Goal: Information Seeking & Learning: Compare options

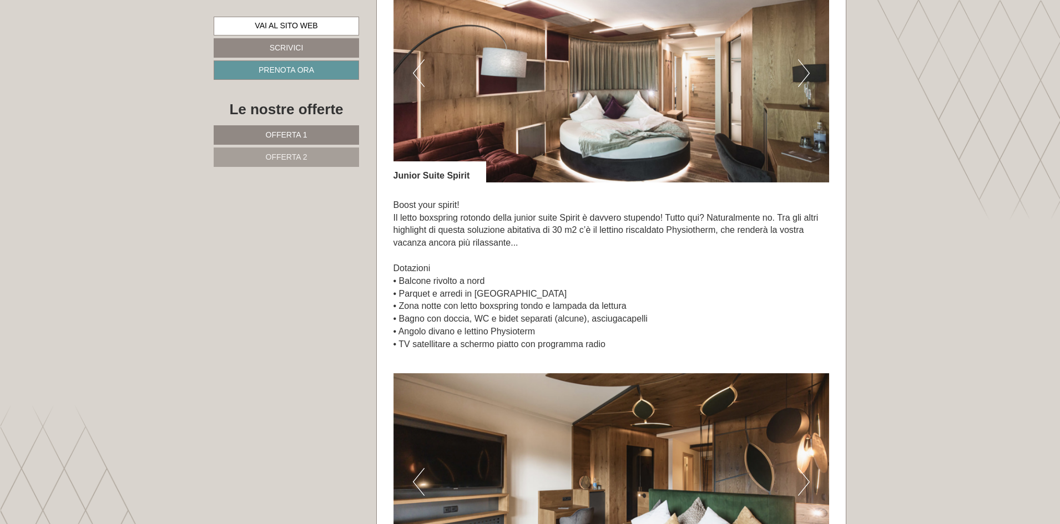
scroll to position [1498, 0]
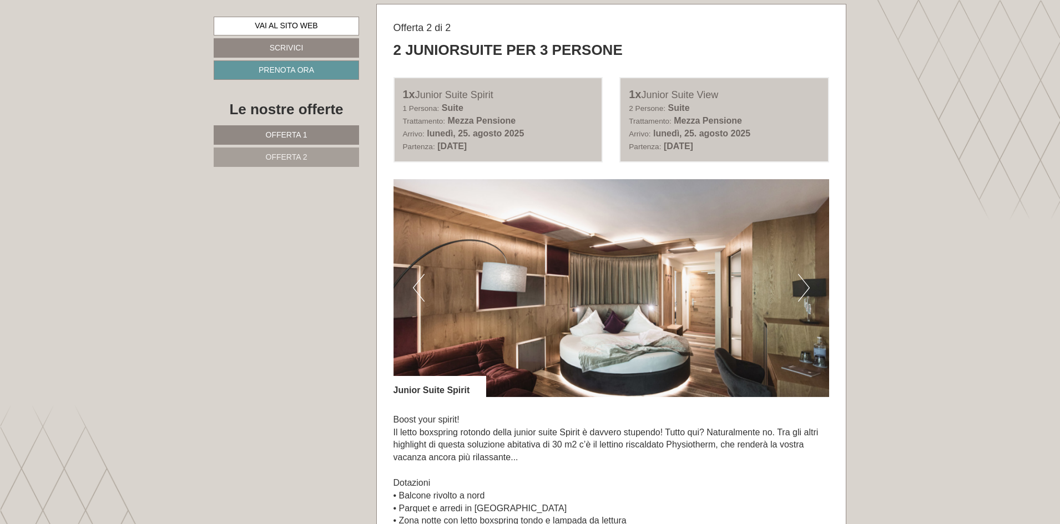
click at [799, 292] on button "Next" at bounding box center [804, 288] width 12 height 28
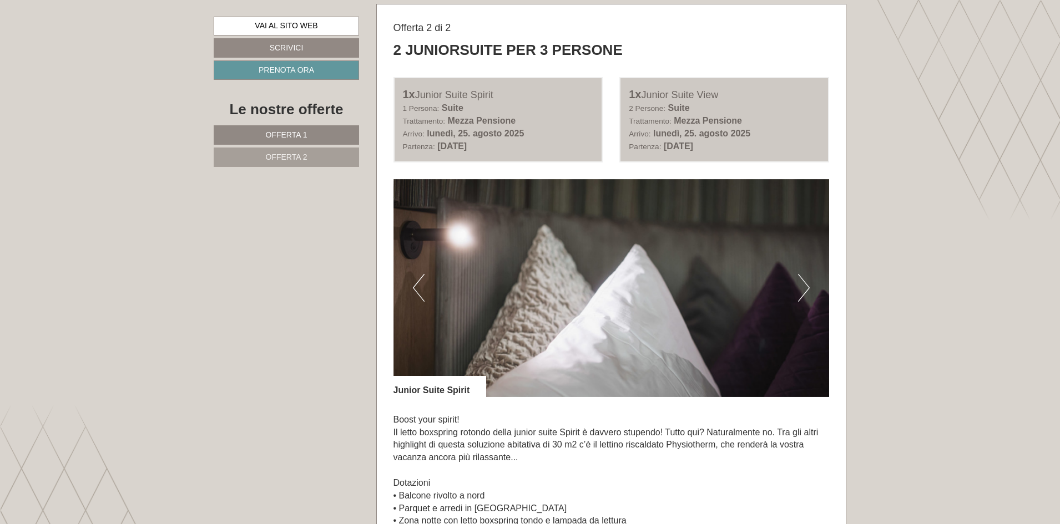
click at [799, 292] on button "Next" at bounding box center [804, 288] width 12 height 28
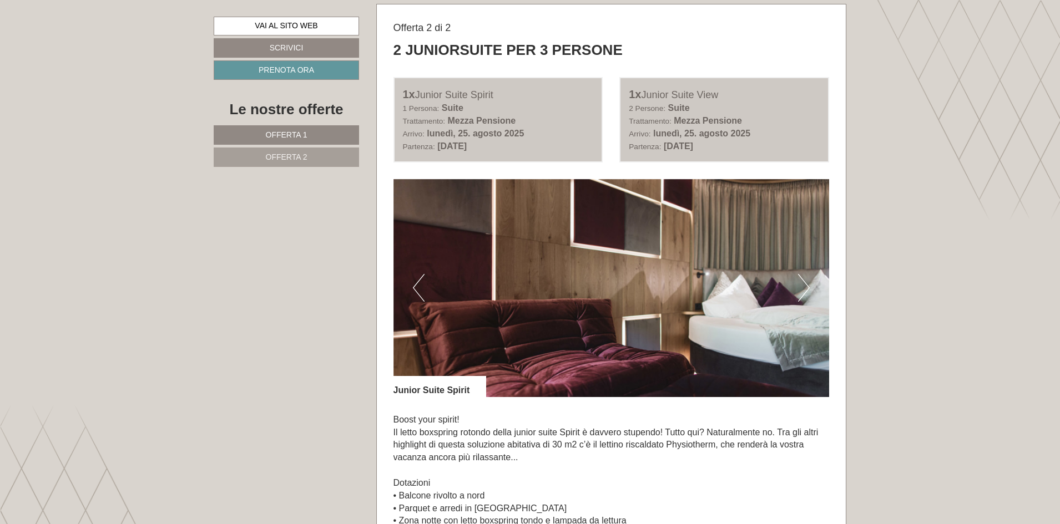
click at [799, 291] on button "Next" at bounding box center [804, 288] width 12 height 28
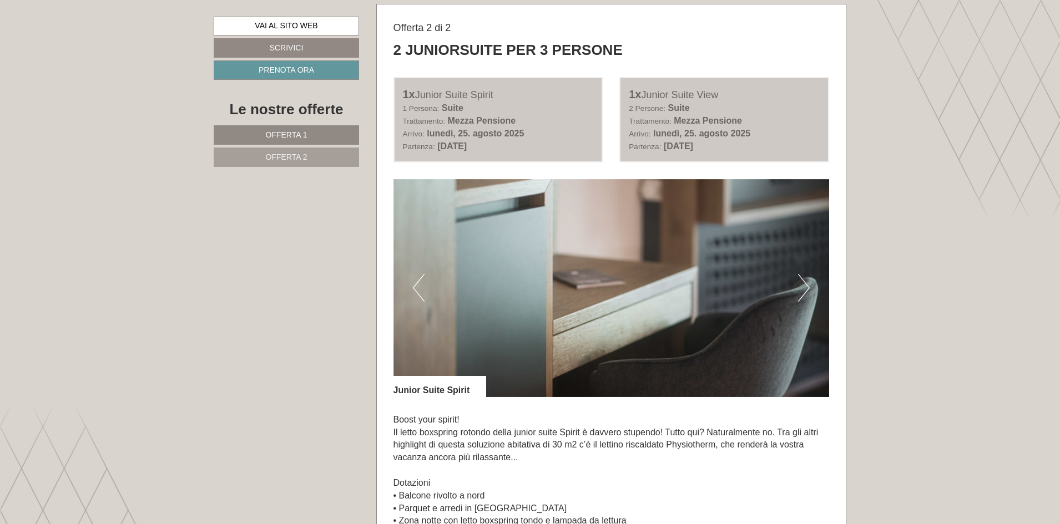
click at [799, 291] on button "Next" at bounding box center [804, 288] width 12 height 28
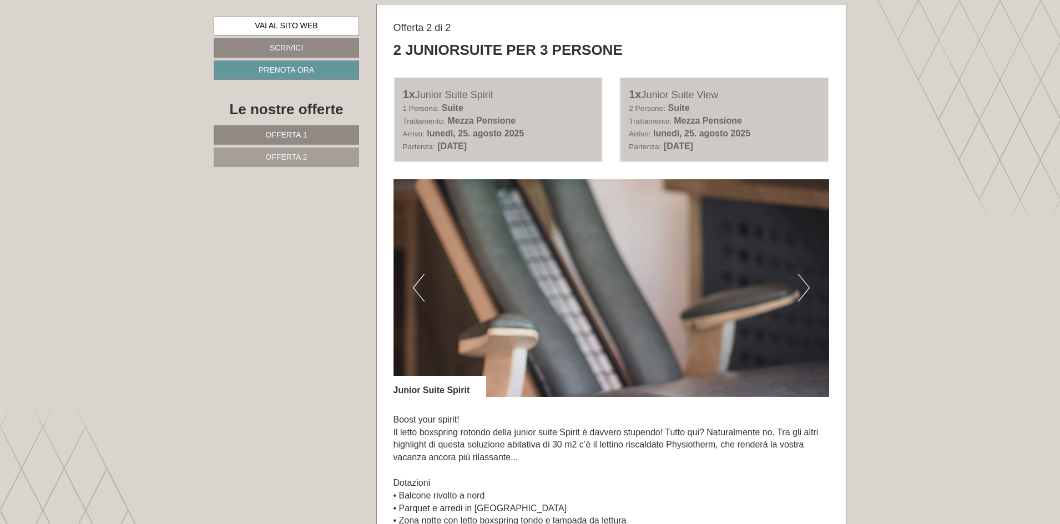
click at [799, 291] on button "Next" at bounding box center [804, 288] width 12 height 28
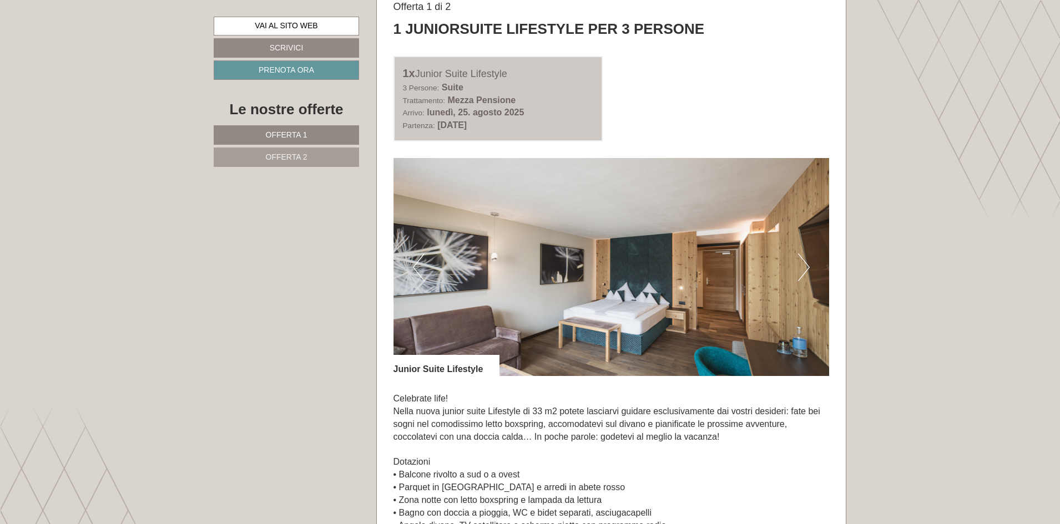
scroll to position [721, 0]
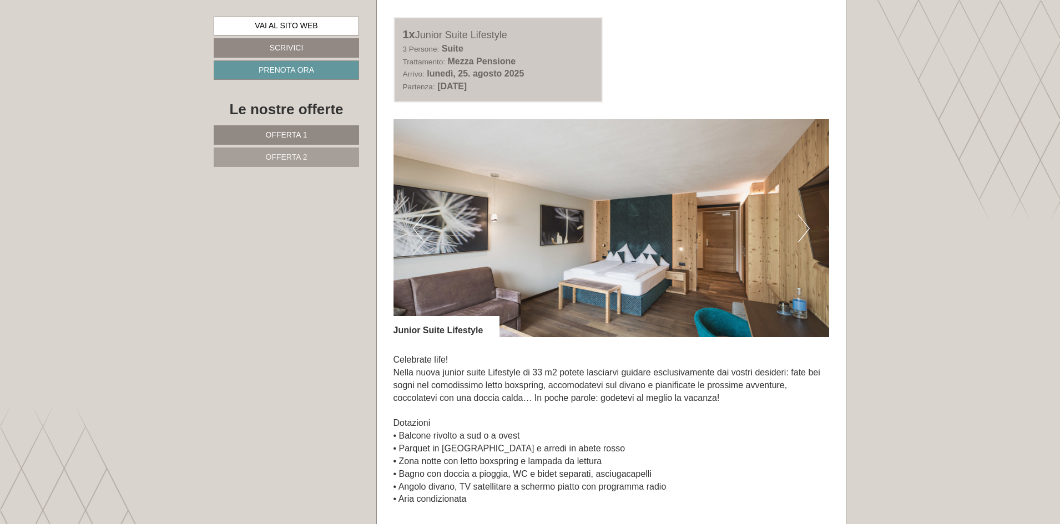
click at [809, 226] on button "Next" at bounding box center [804, 229] width 12 height 28
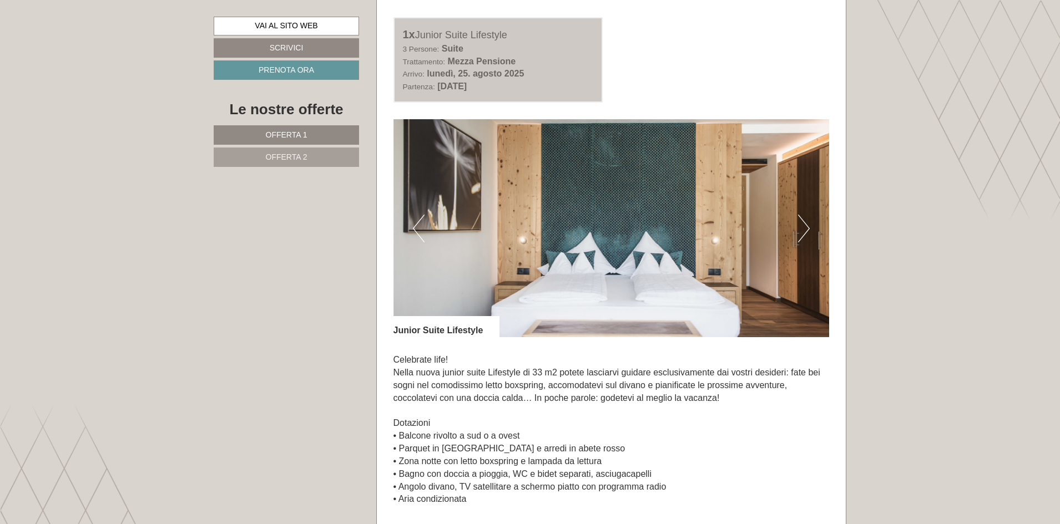
click at [803, 231] on button "Next" at bounding box center [804, 229] width 12 height 28
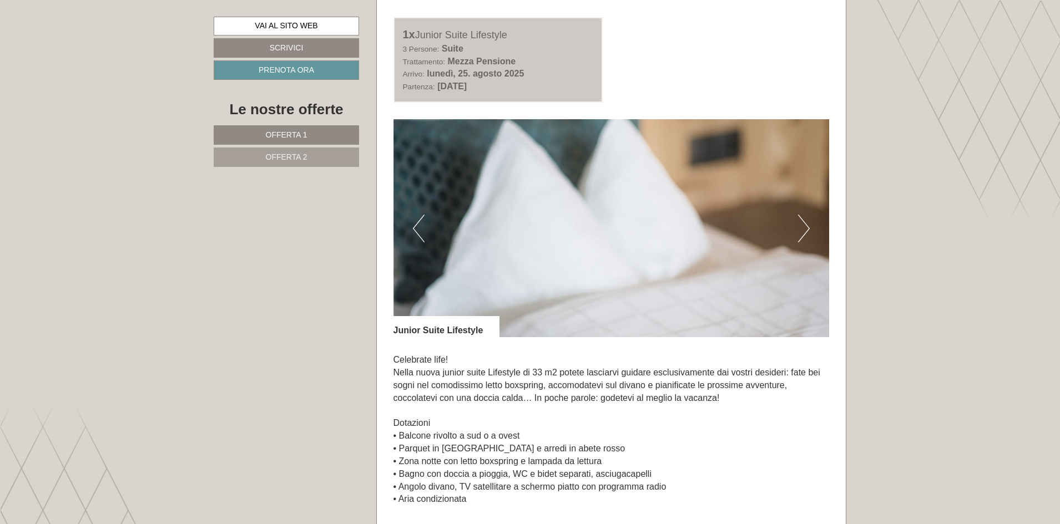
click at [801, 230] on button "Next" at bounding box center [804, 229] width 12 height 28
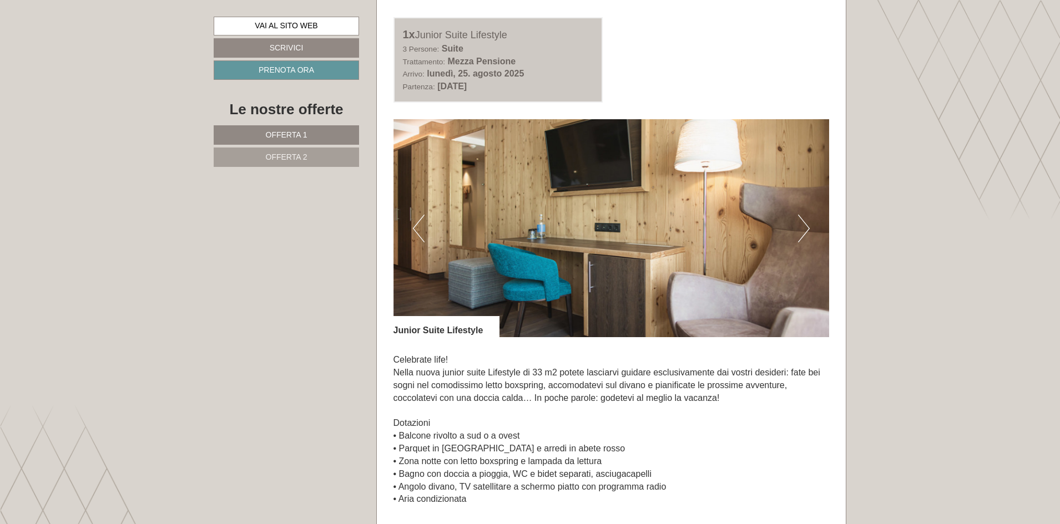
click at [801, 230] on button "Next" at bounding box center [804, 229] width 12 height 28
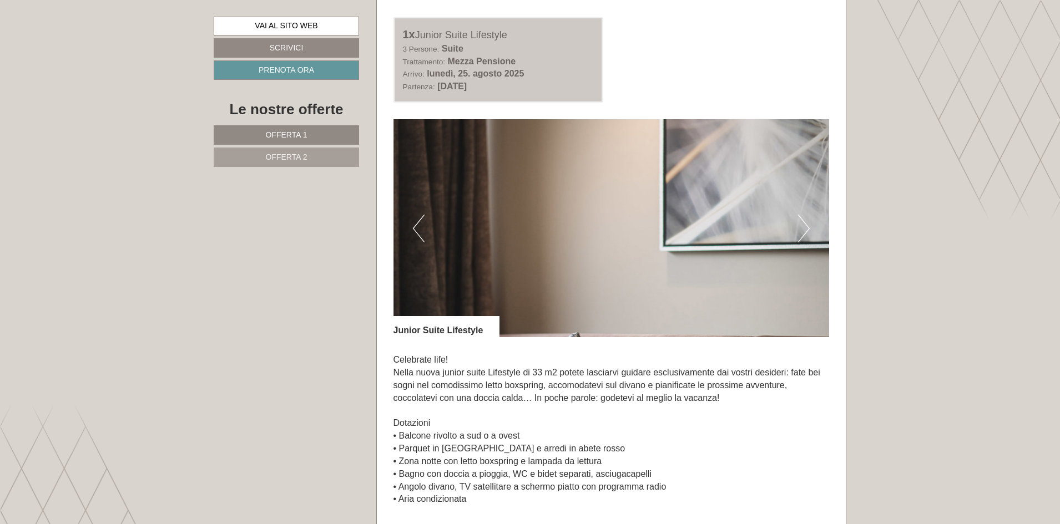
click at [801, 230] on button "Next" at bounding box center [804, 229] width 12 height 28
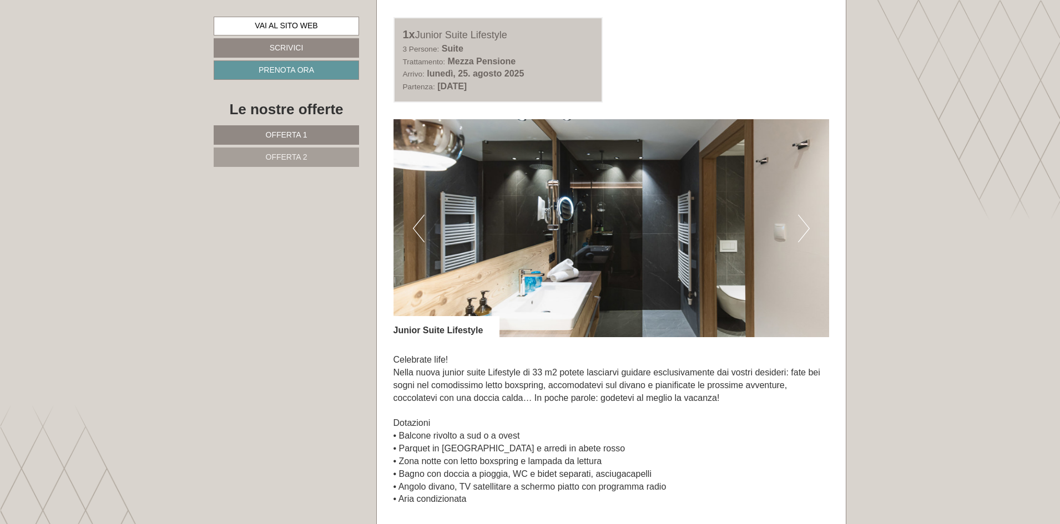
click at [801, 230] on button "Next" at bounding box center [804, 229] width 12 height 28
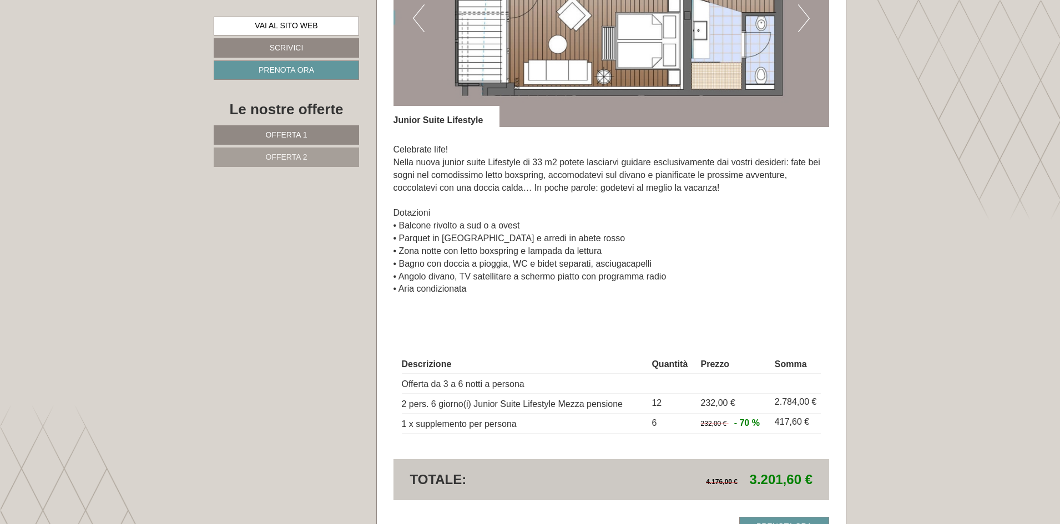
scroll to position [832, 0]
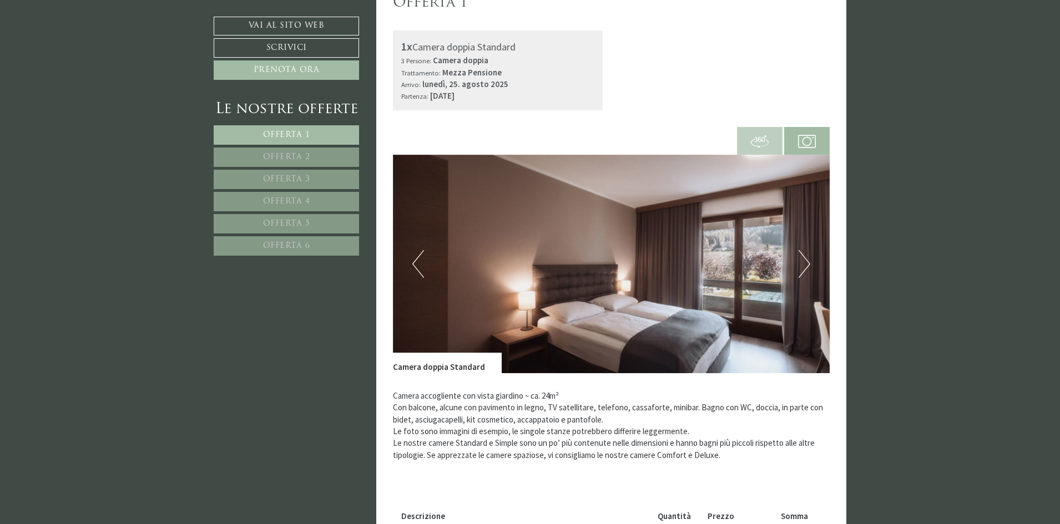
scroll to position [666, 0]
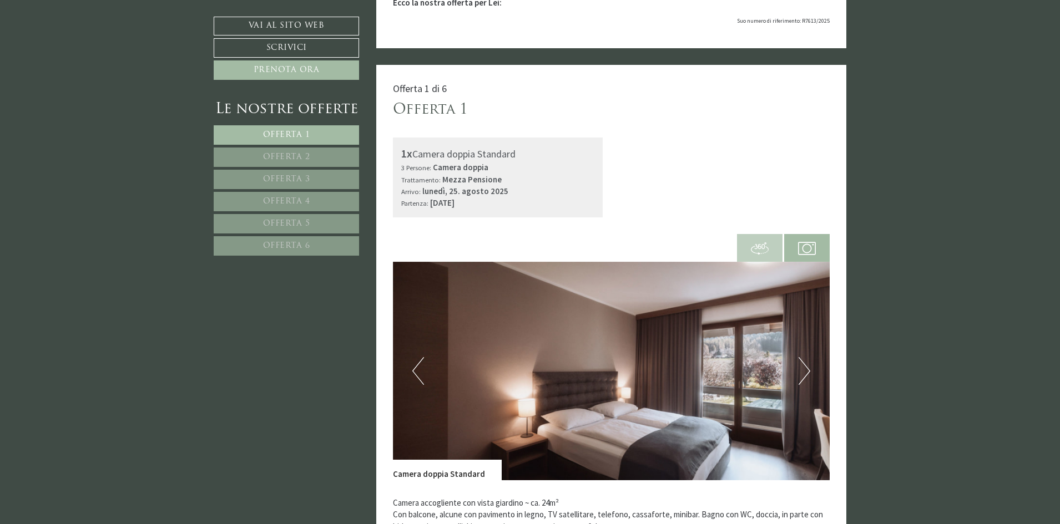
click at [297, 158] on span "Offerta 2" at bounding box center [286, 157] width 47 height 8
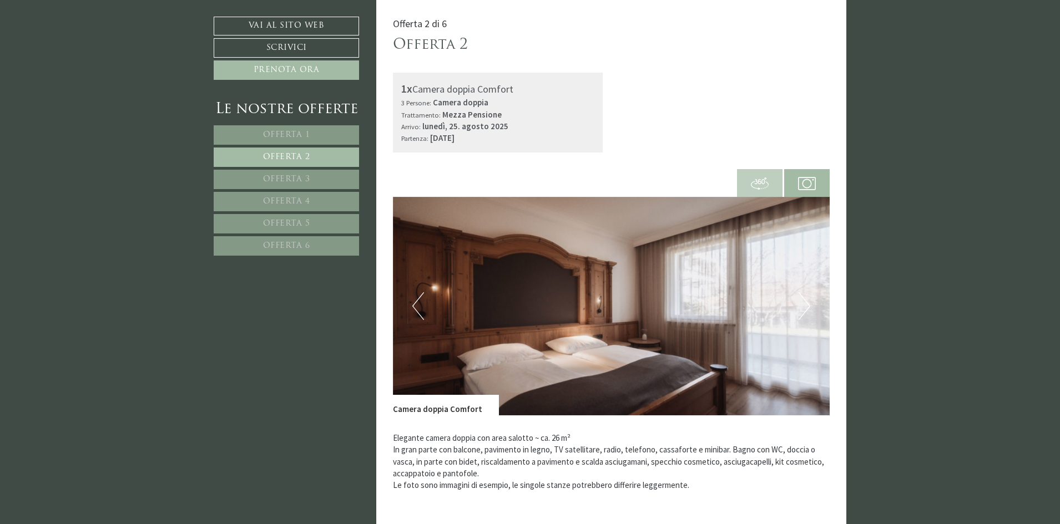
click at [301, 180] on span "Offerta 3" at bounding box center [286, 179] width 47 height 8
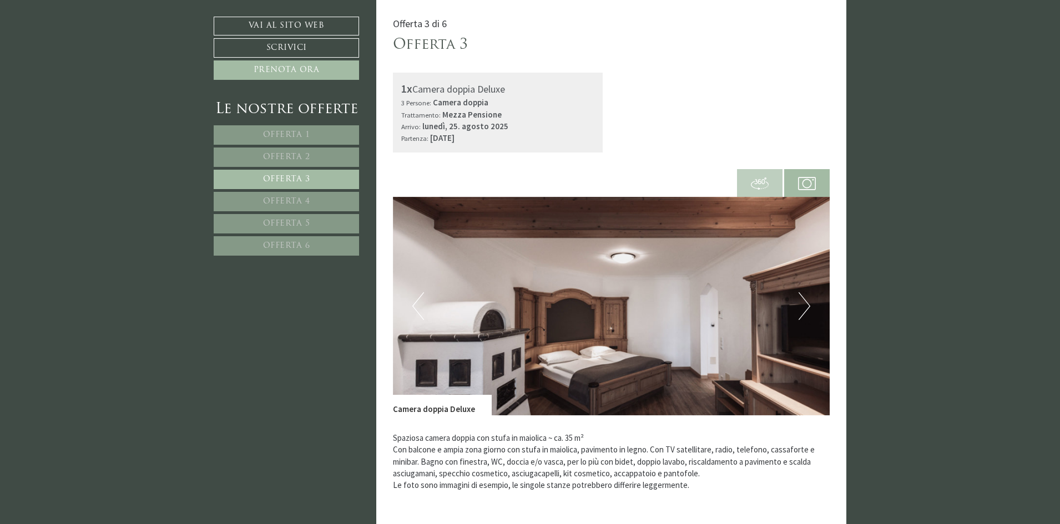
click at [306, 205] on span "Offerta 4" at bounding box center [286, 202] width 47 height 8
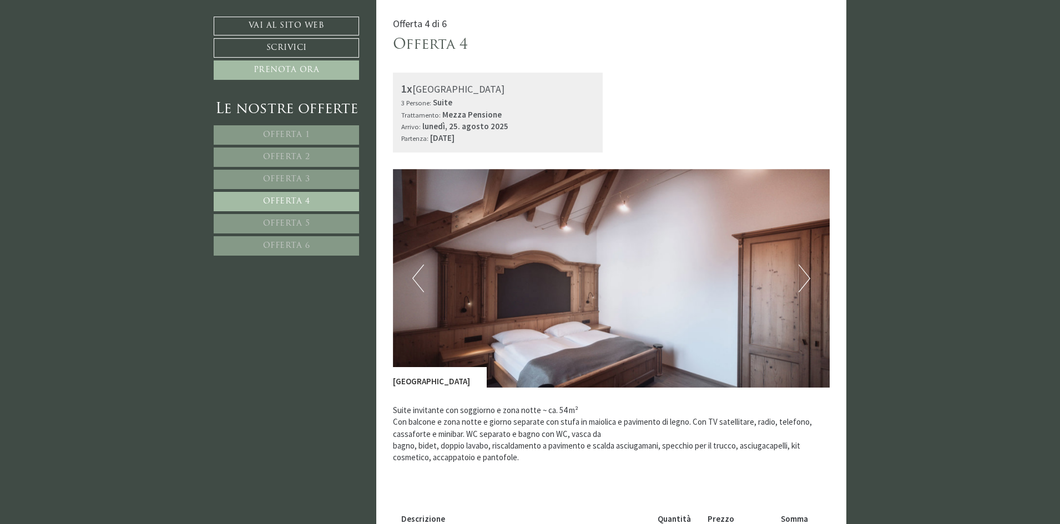
click at [805, 279] on button "Next" at bounding box center [805, 279] width 12 height 28
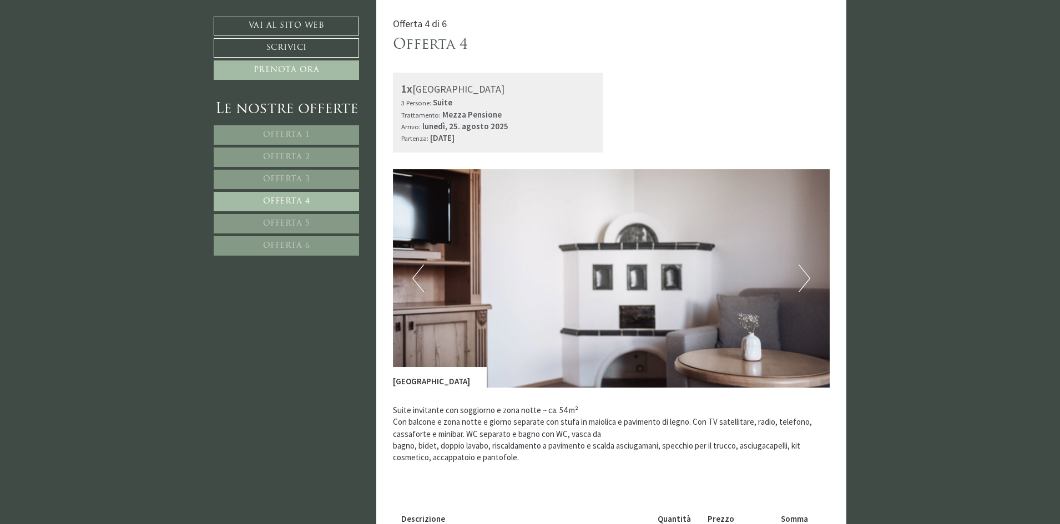
click at [805, 279] on button "Next" at bounding box center [805, 279] width 12 height 28
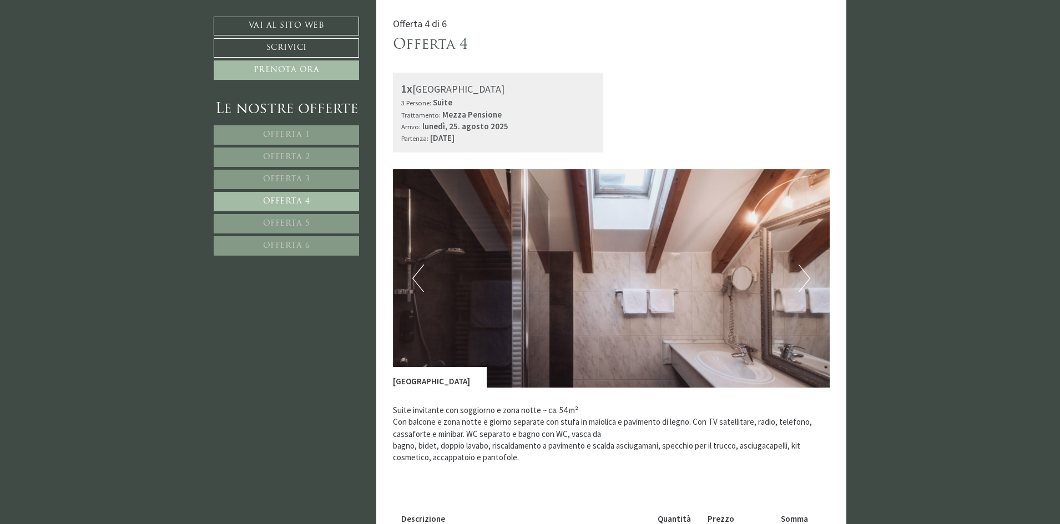
click at [805, 279] on button "Next" at bounding box center [805, 279] width 12 height 28
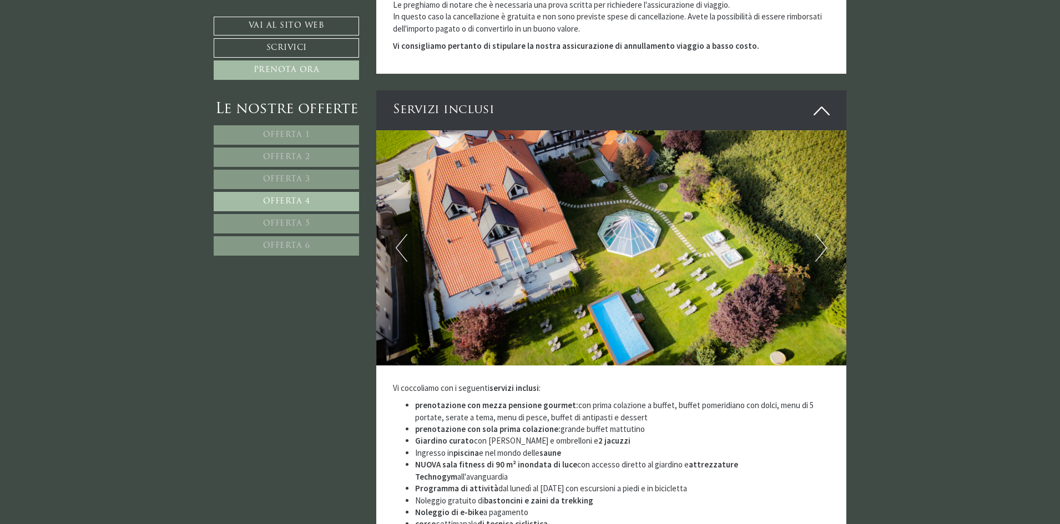
scroll to position [1785, 0]
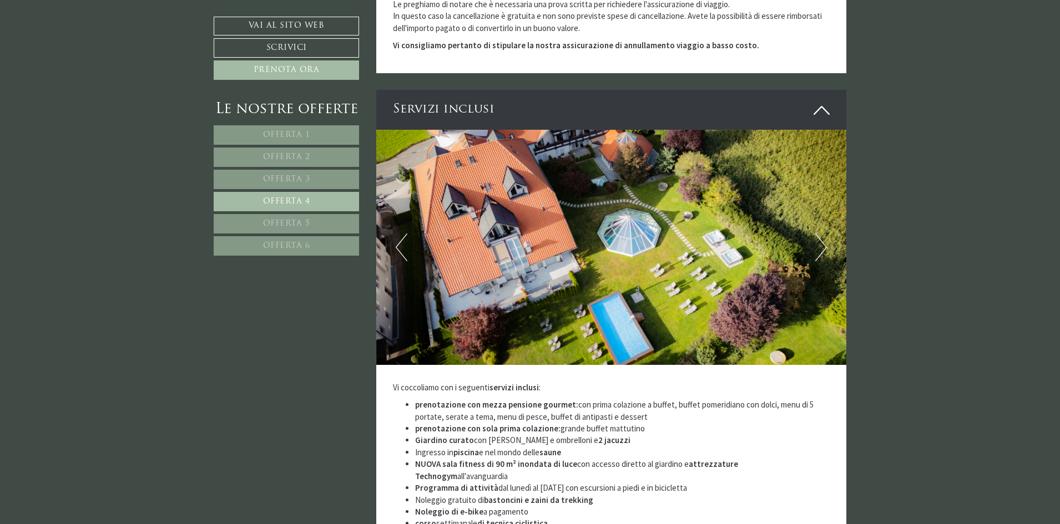
click at [817, 238] on button "Next" at bounding box center [821, 248] width 12 height 28
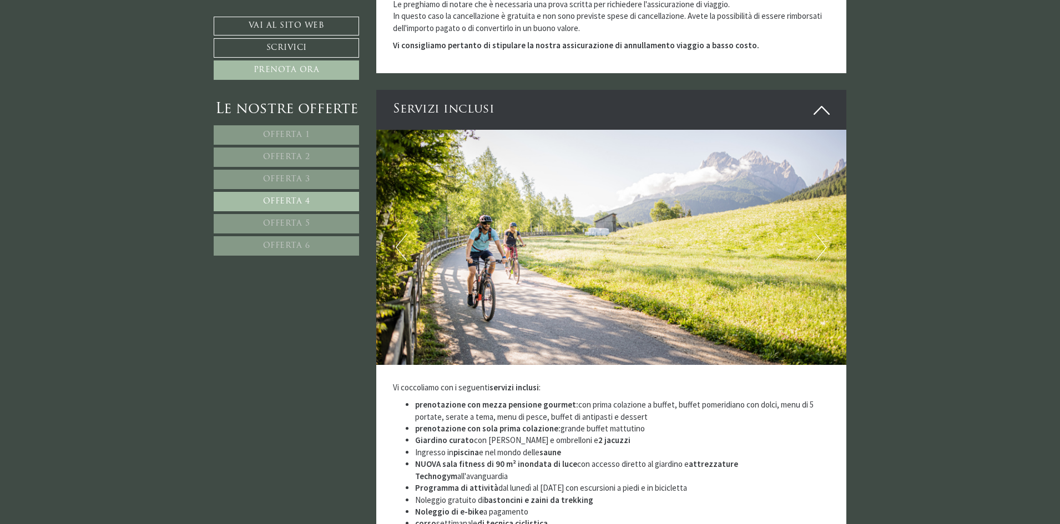
click at [817, 238] on button "Next" at bounding box center [821, 248] width 12 height 28
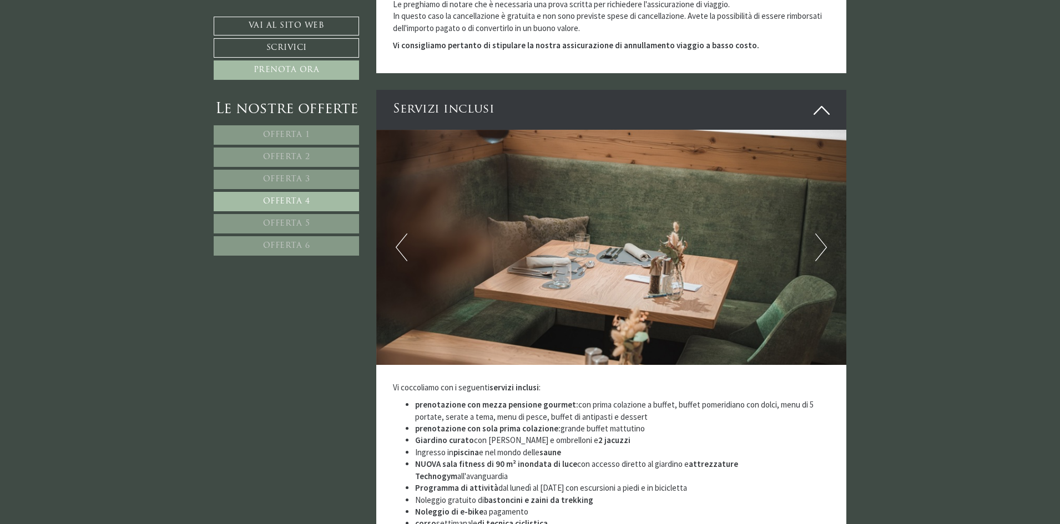
click at [817, 238] on button "Next" at bounding box center [821, 248] width 12 height 28
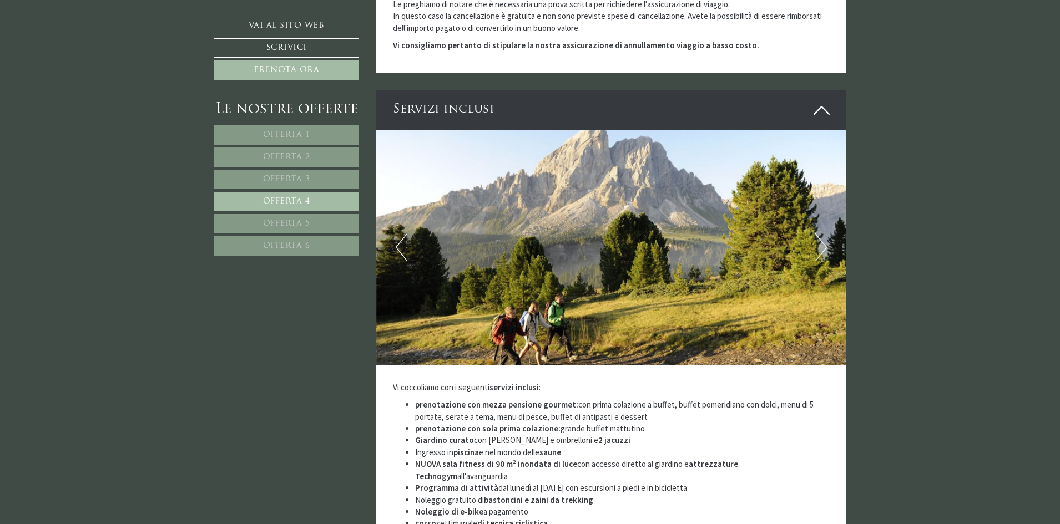
click at [817, 238] on button "Next" at bounding box center [821, 248] width 12 height 28
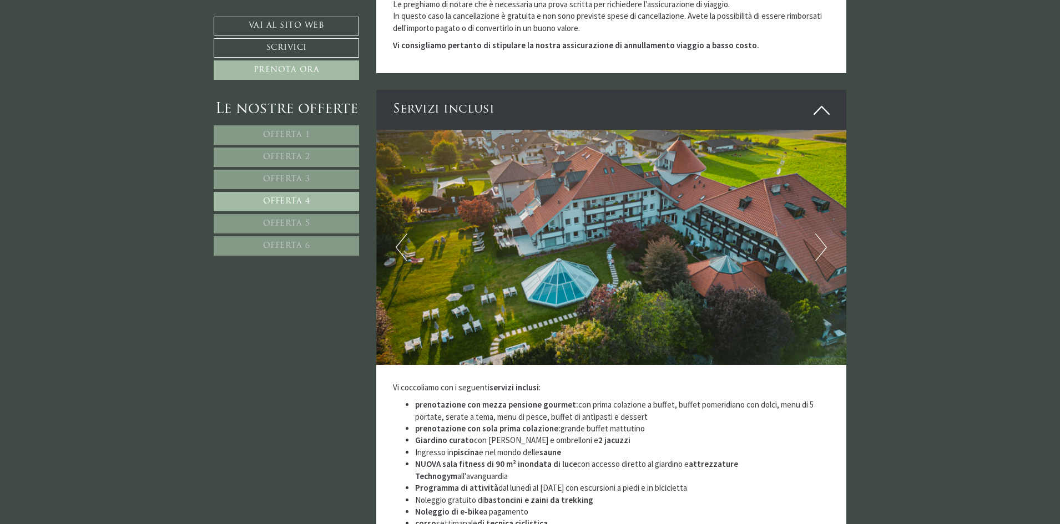
click at [817, 238] on button "Next" at bounding box center [821, 248] width 12 height 28
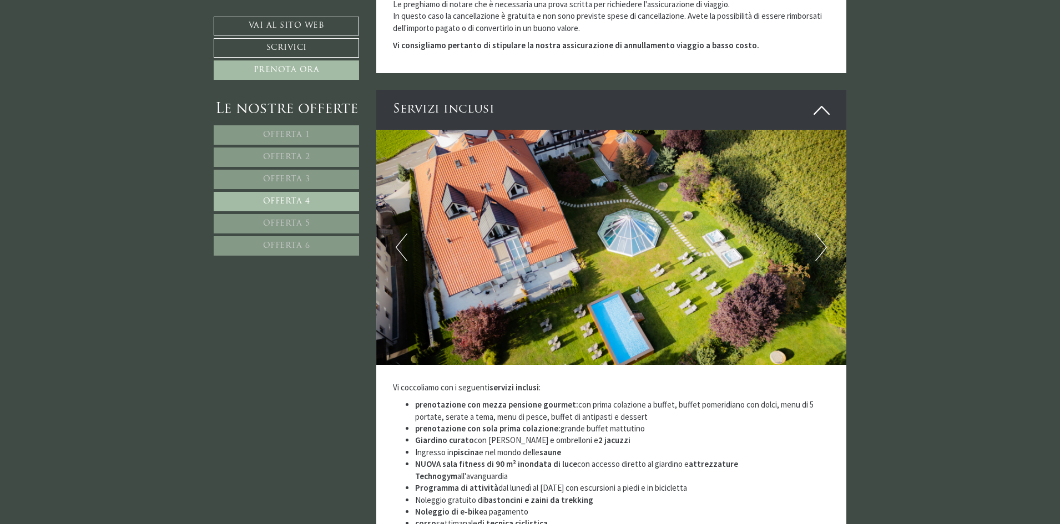
click at [817, 238] on button "Next" at bounding box center [821, 248] width 12 height 28
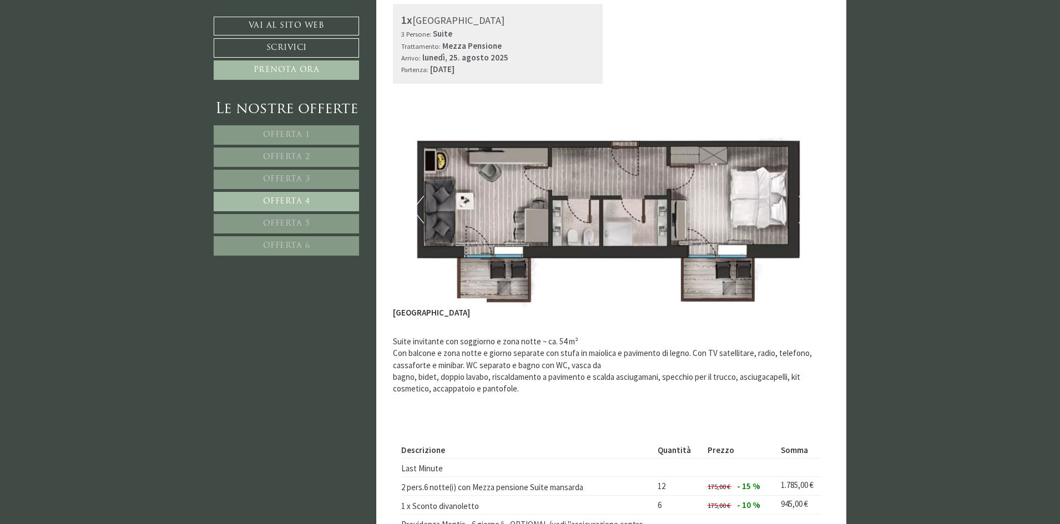
scroll to position [786, 0]
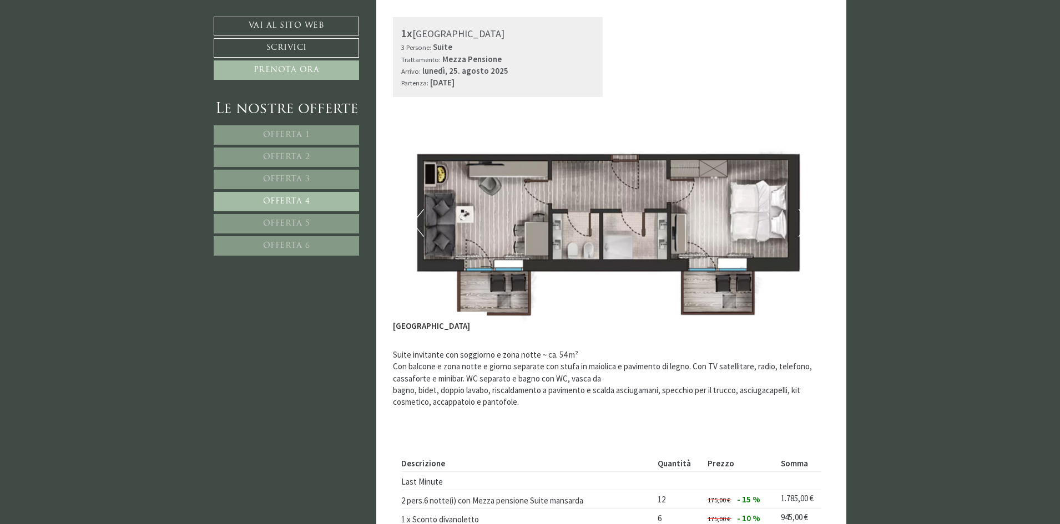
click at [305, 220] on span "Offerta 5" at bounding box center [286, 224] width 47 height 8
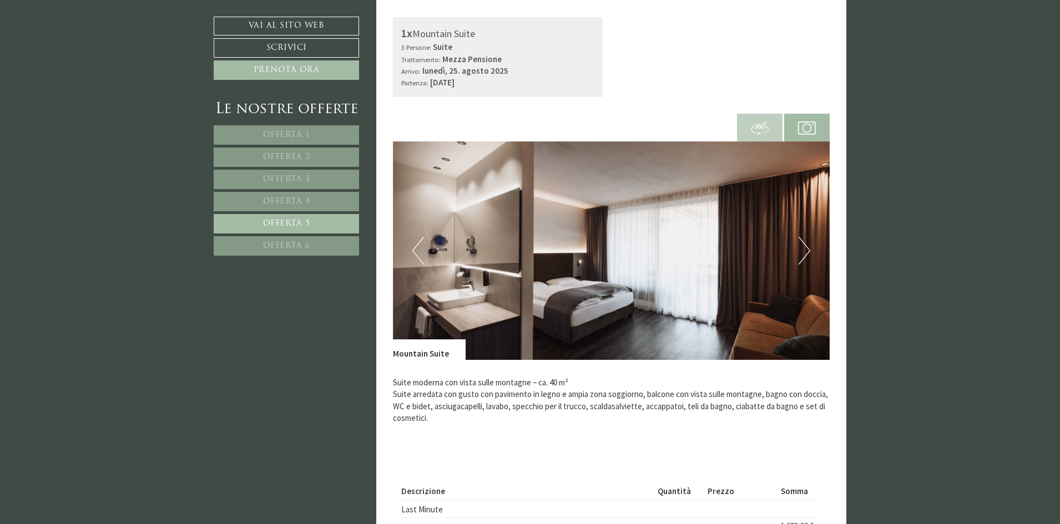
click at [801, 256] on button "Next" at bounding box center [805, 251] width 12 height 28
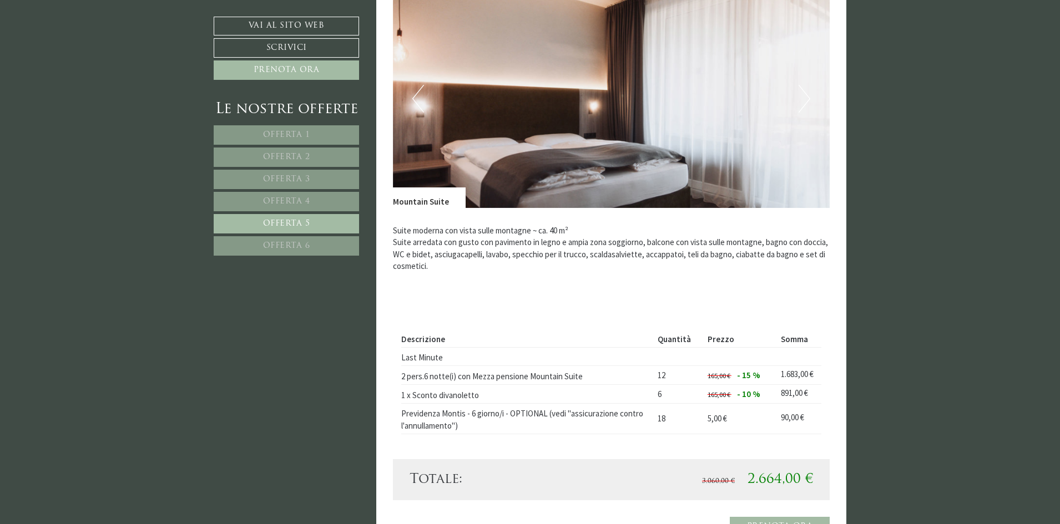
scroll to position [953, 0]
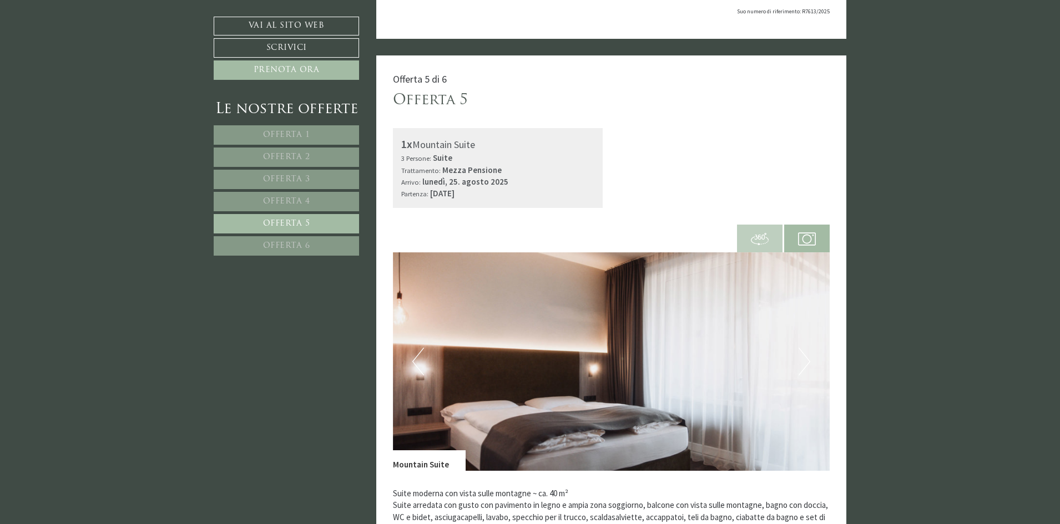
click at [280, 250] on span "Offerta 6" at bounding box center [286, 246] width 47 height 8
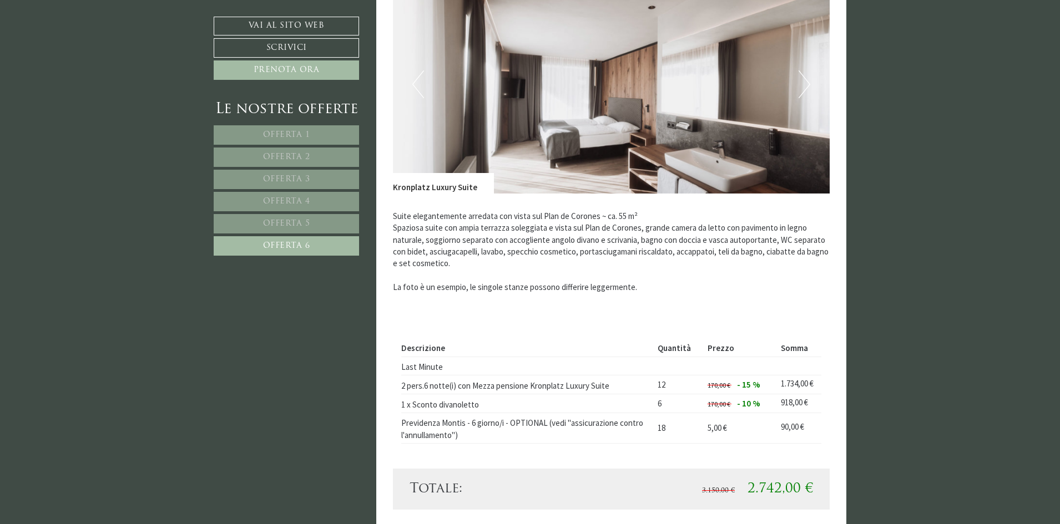
click at [808, 89] on button "Next" at bounding box center [805, 84] width 12 height 28
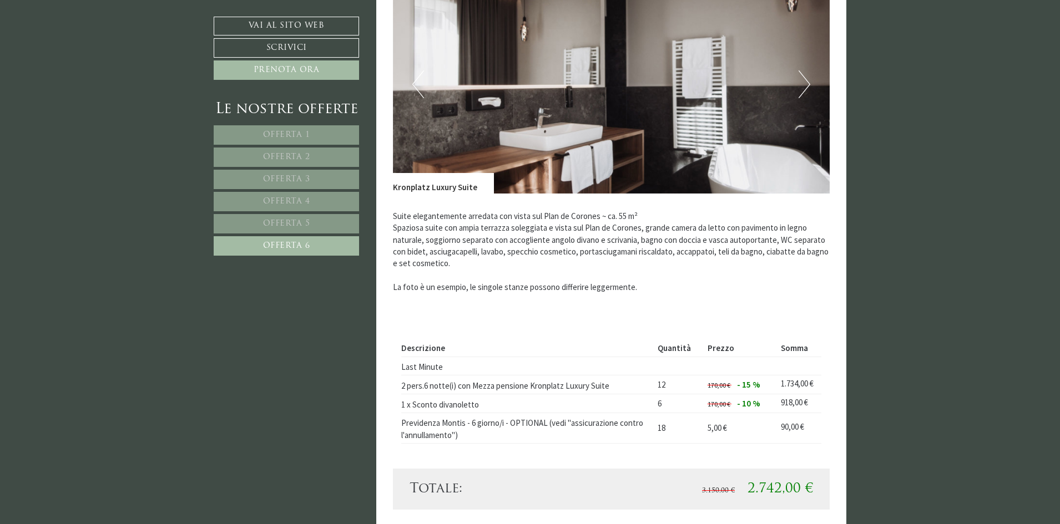
click at [804, 87] on button "Next" at bounding box center [805, 84] width 12 height 28
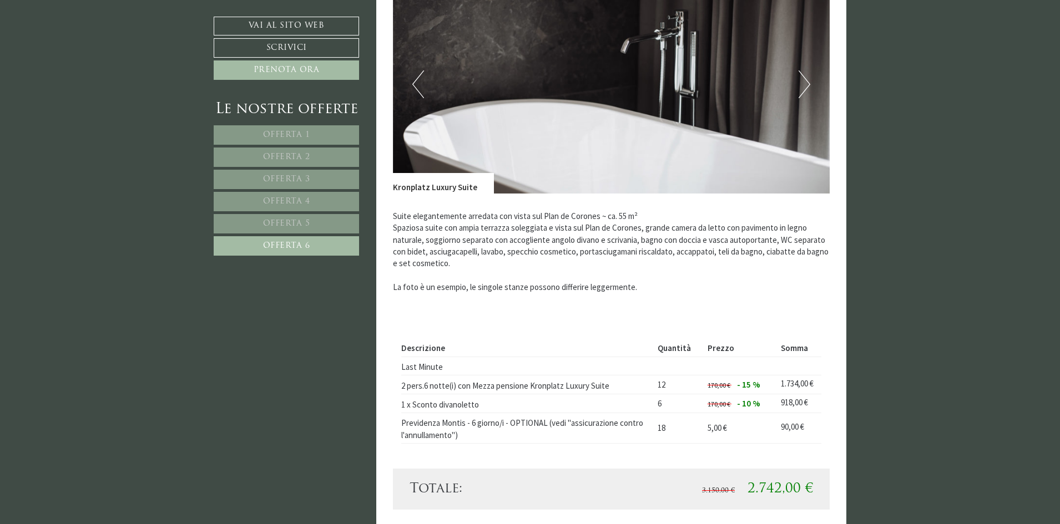
click at [804, 87] on button "Next" at bounding box center [805, 84] width 12 height 28
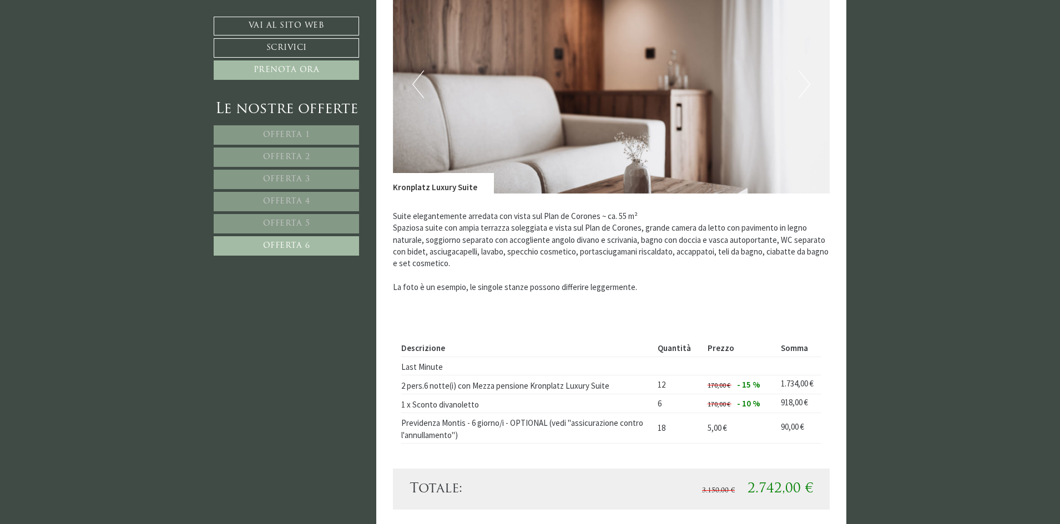
click at [804, 87] on button "Next" at bounding box center [805, 84] width 12 height 28
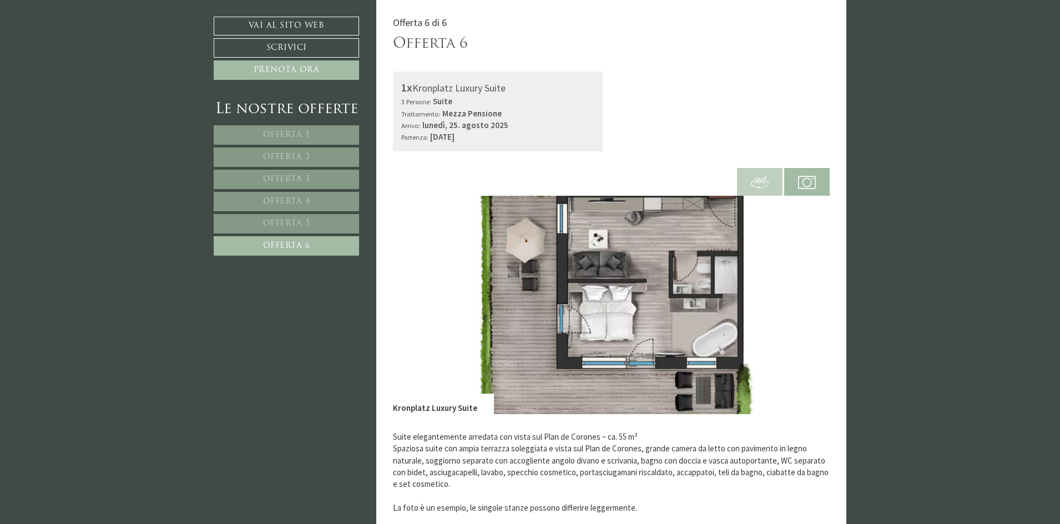
scroll to position [731, 0]
click at [812, 184] on img at bounding box center [807, 184] width 18 height 18
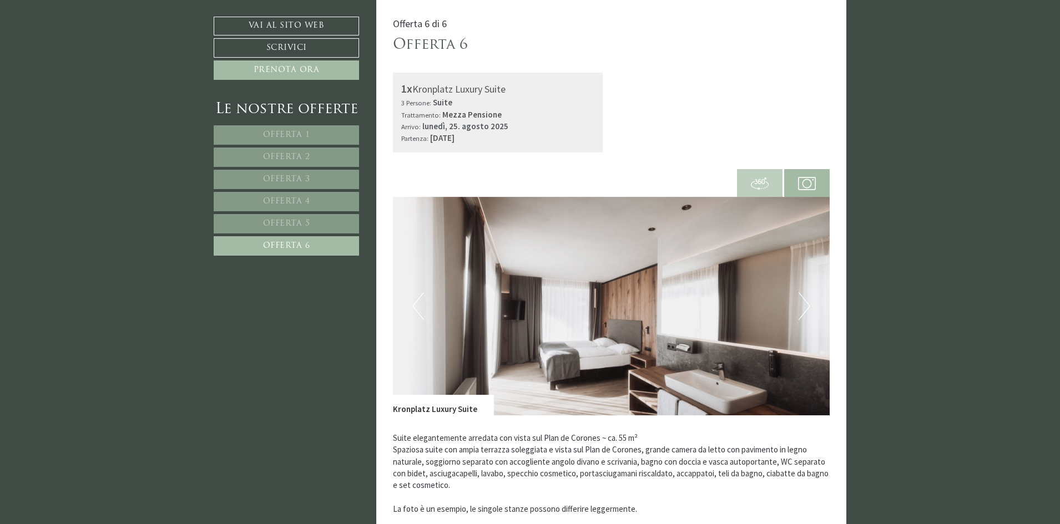
click at [805, 307] on button "Next" at bounding box center [805, 306] width 12 height 28
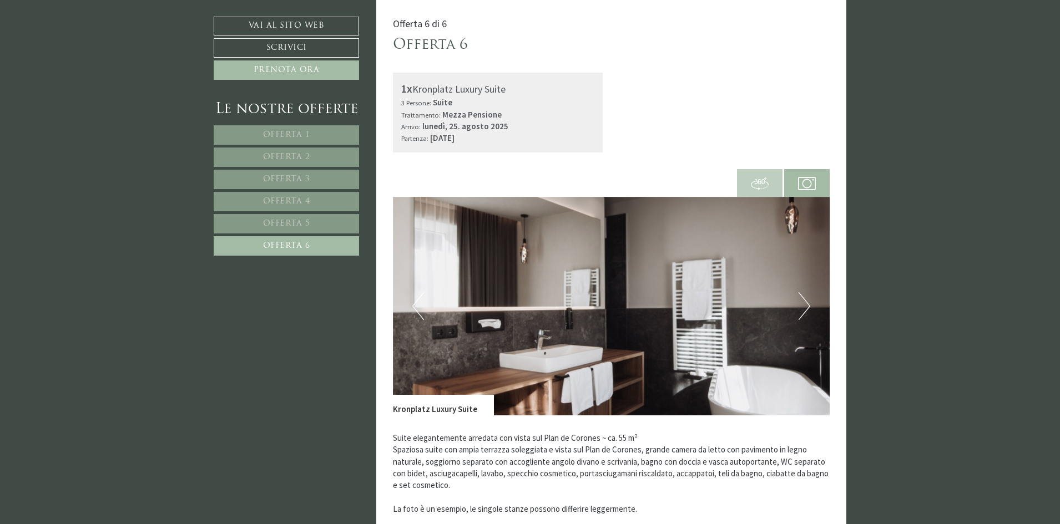
click at [804, 307] on button "Next" at bounding box center [805, 306] width 12 height 28
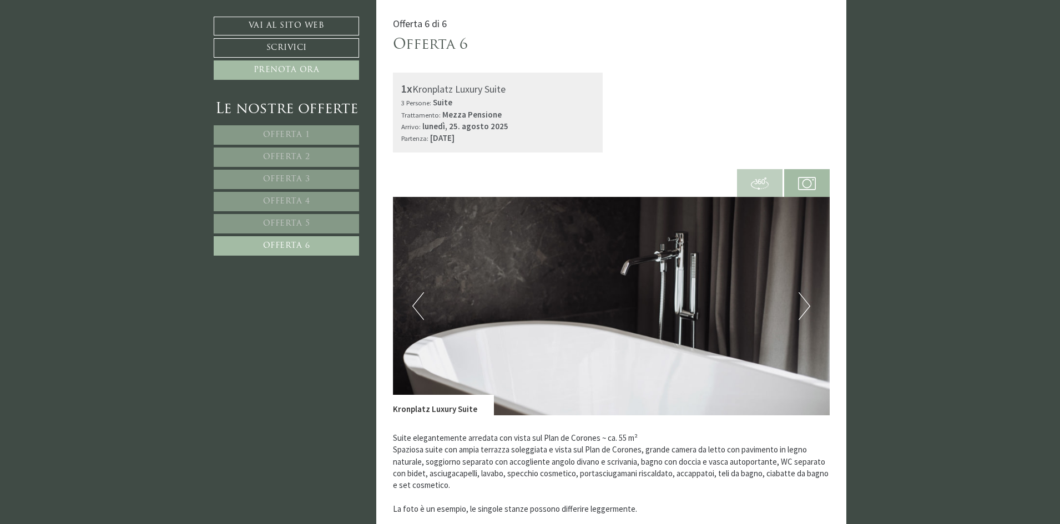
click at [804, 307] on button "Next" at bounding box center [805, 306] width 12 height 28
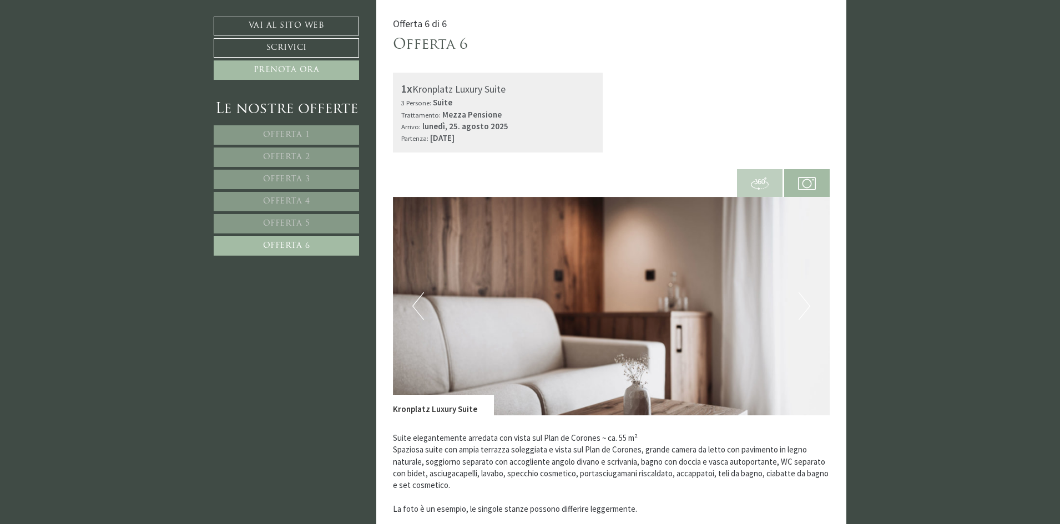
click at [812, 180] on img at bounding box center [807, 184] width 18 height 18
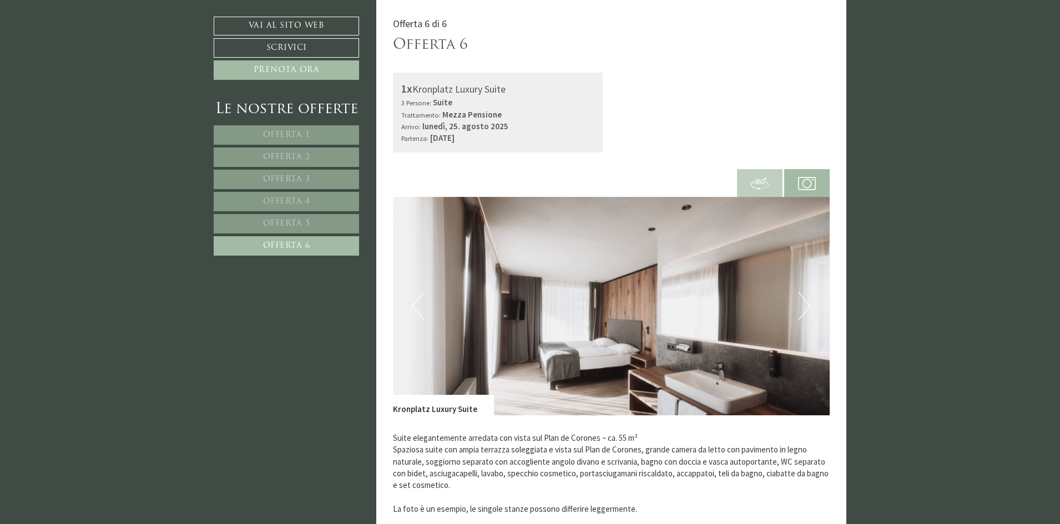
click at [804, 181] on img at bounding box center [807, 184] width 18 height 18
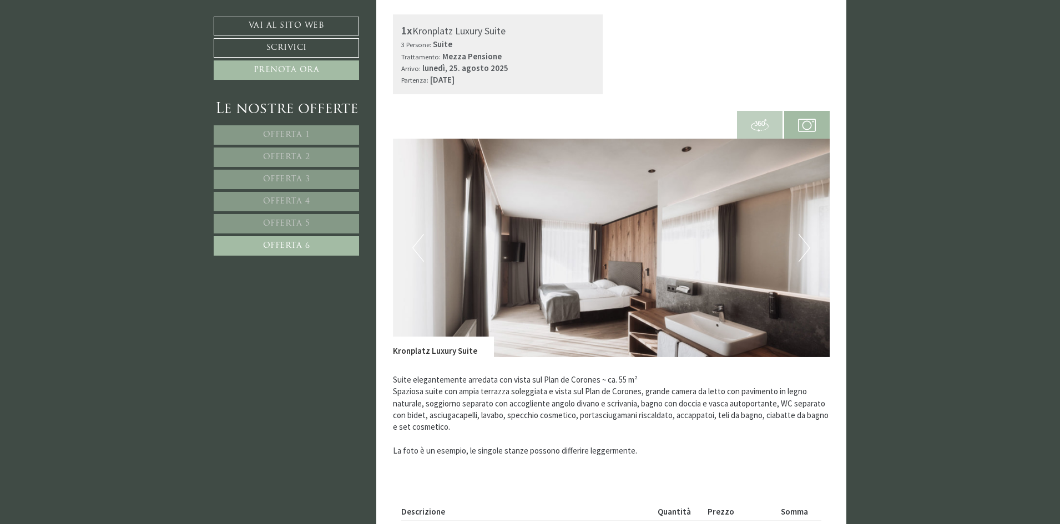
scroll to position [675, 0]
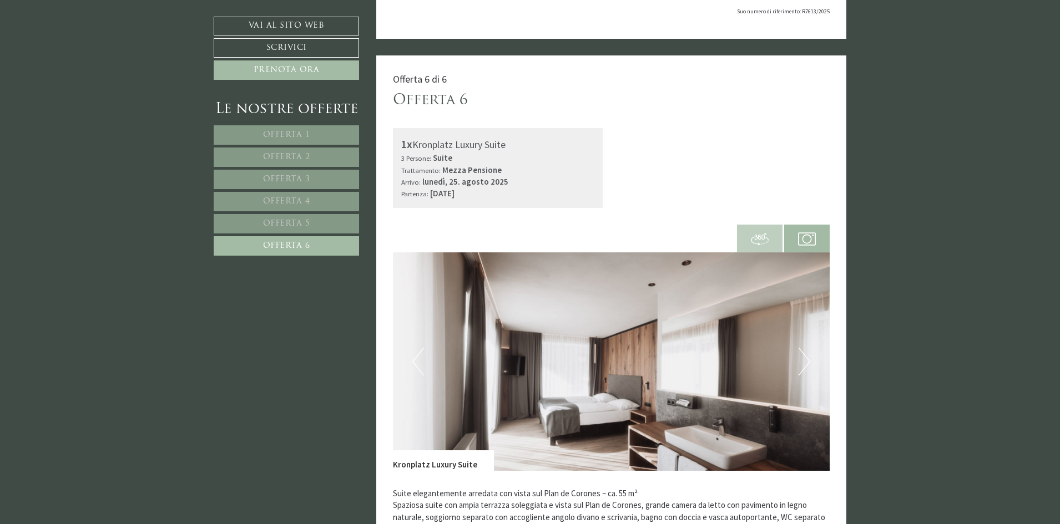
click at [802, 368] on button "Next" at bounding box center [805, 362] width 12 height 28
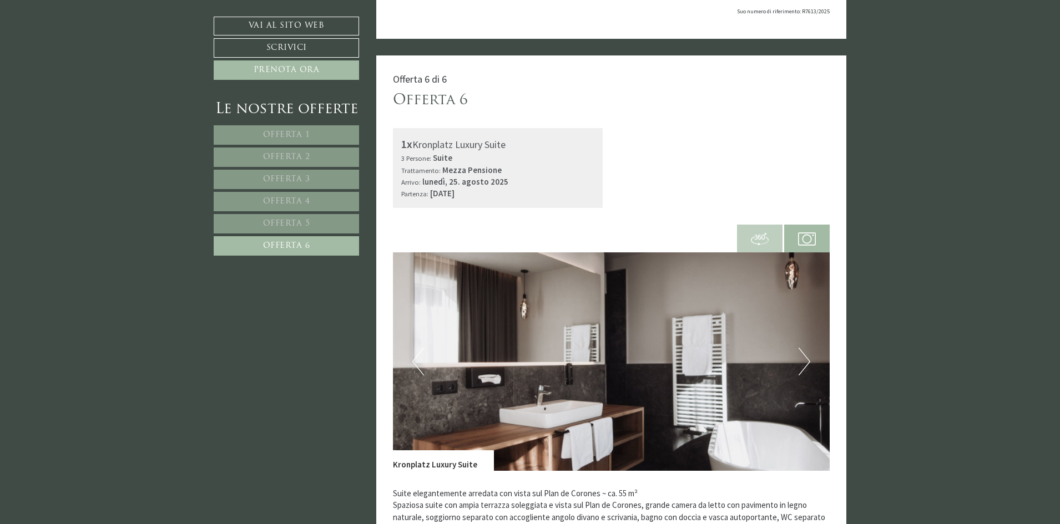
click at [802, 368] on button "Next" at bounding box center [805, 362] width 12 height 28
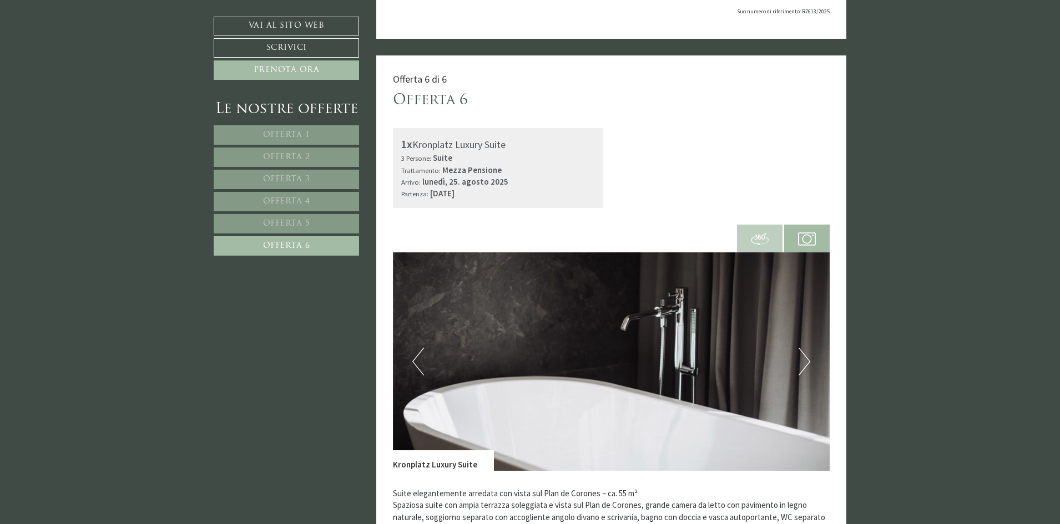
click at [802, 368] on button "Next" at bounding box center [805, 362] width 12 height 28
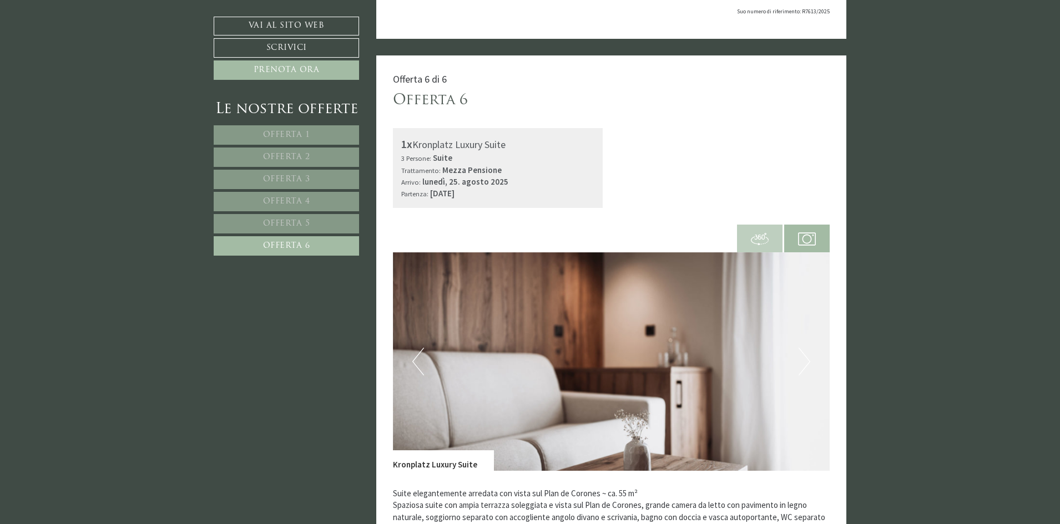
click at [802, 368] on button "Next" at bounding box center [805, 362] width 12 height 28
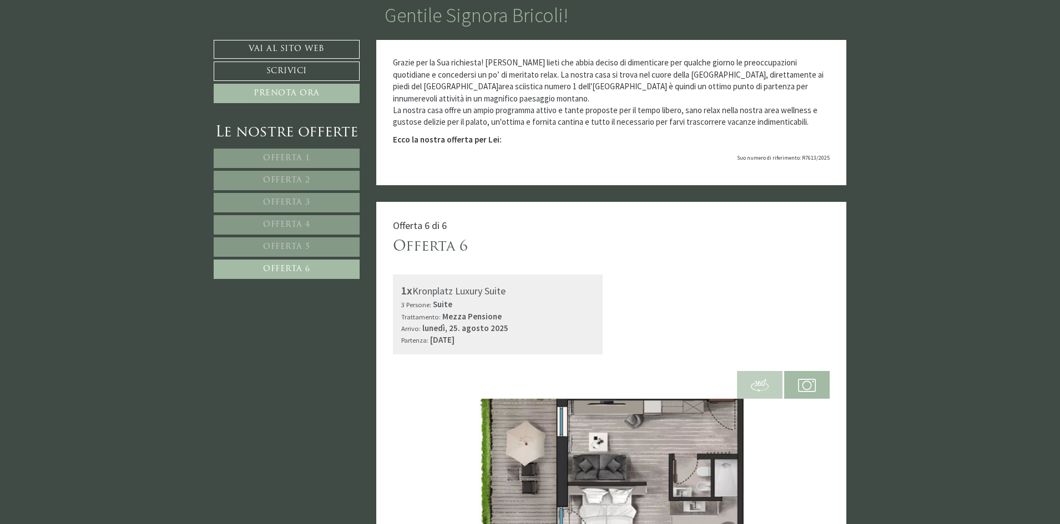
scroll to position [509, 0]
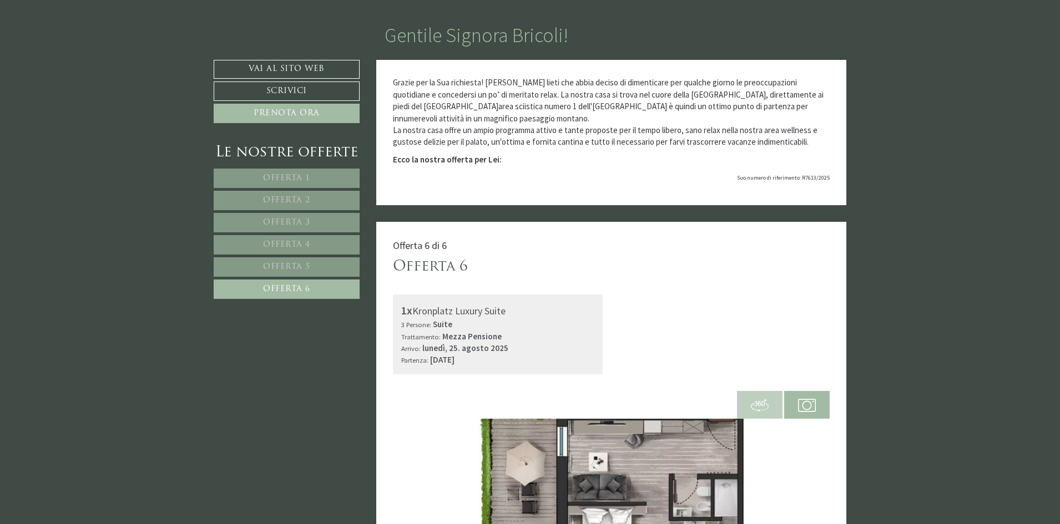
click at [302, 262] on link "Offerta 5" at bounding box center [287, 267] width 146 height 19
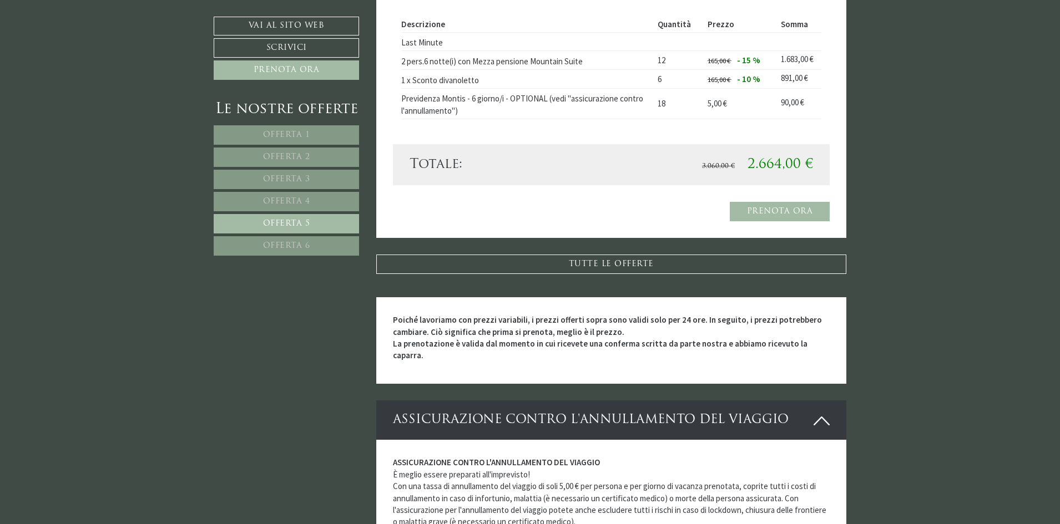
scroll to position [1119, 0]
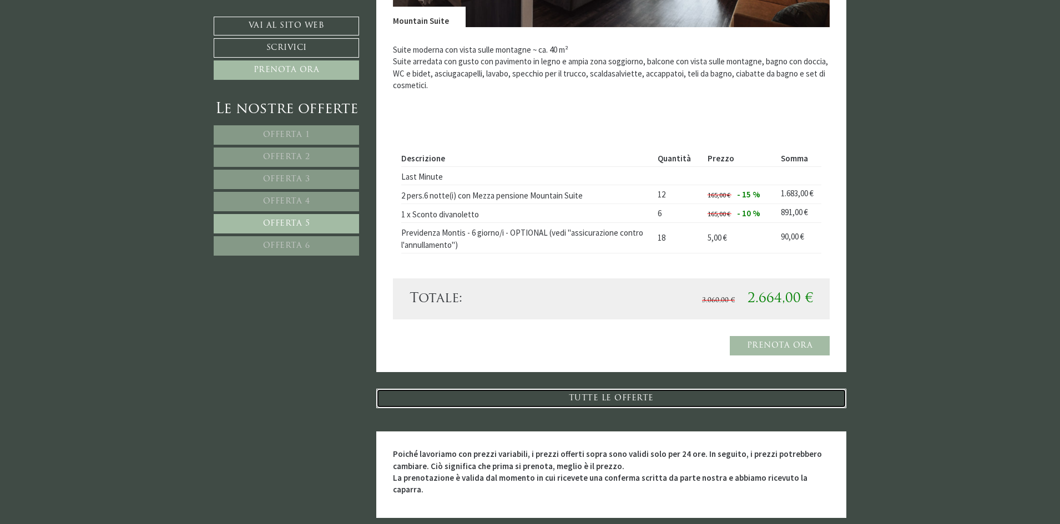
click at [614, 394] on link "TUTTE LE OFFERTE" at bounding box center [611, 398] width 471 height 19
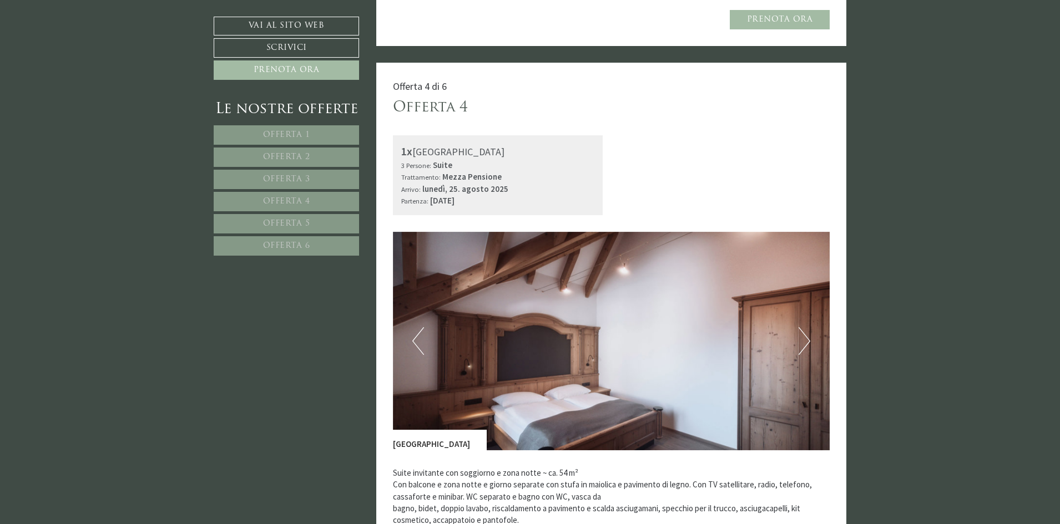
scroll to position [3173, 0]
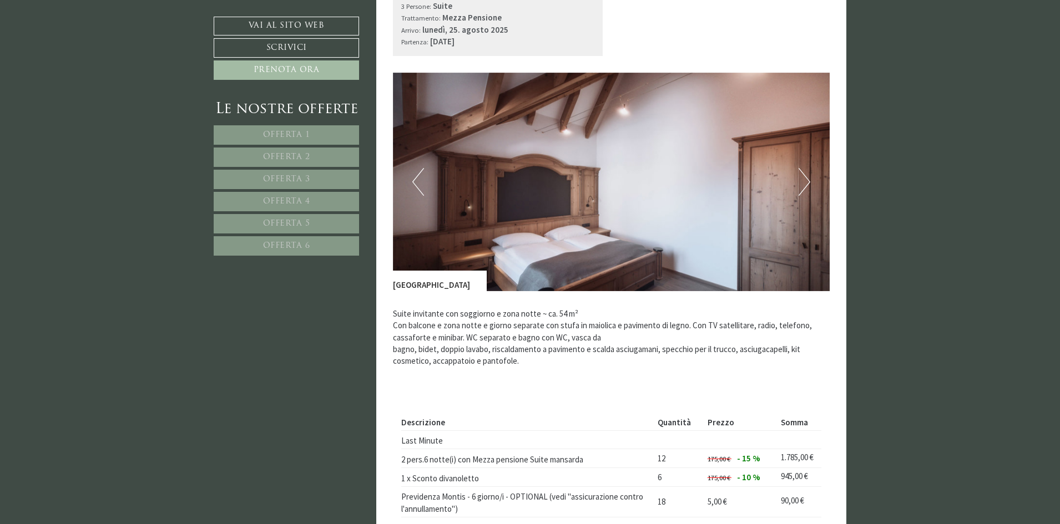
click at [807, 180] on button "Next" at bounding box center [805, 182] width 12 height 28
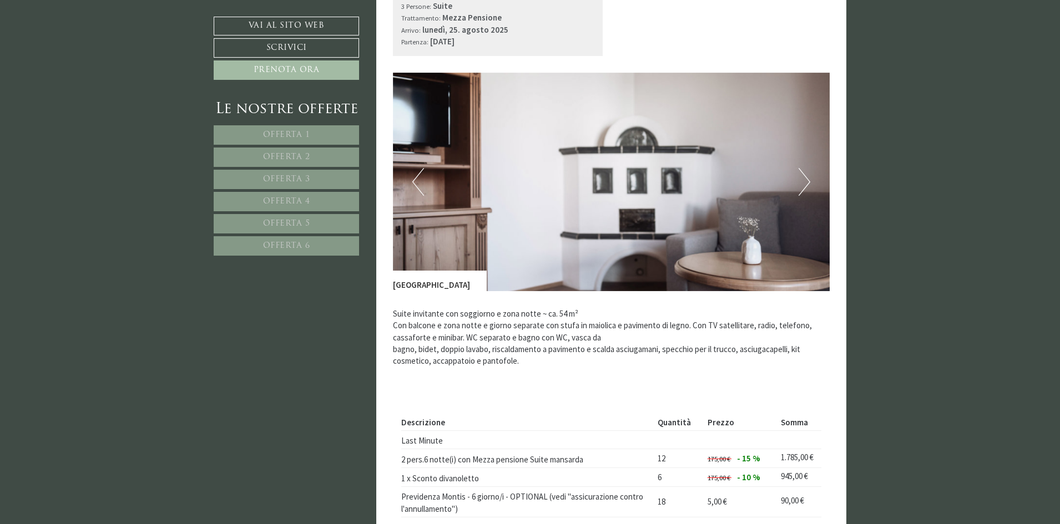
click at [807, 180] on button "Next" at bounding box center [805, 182] width 12 height 28
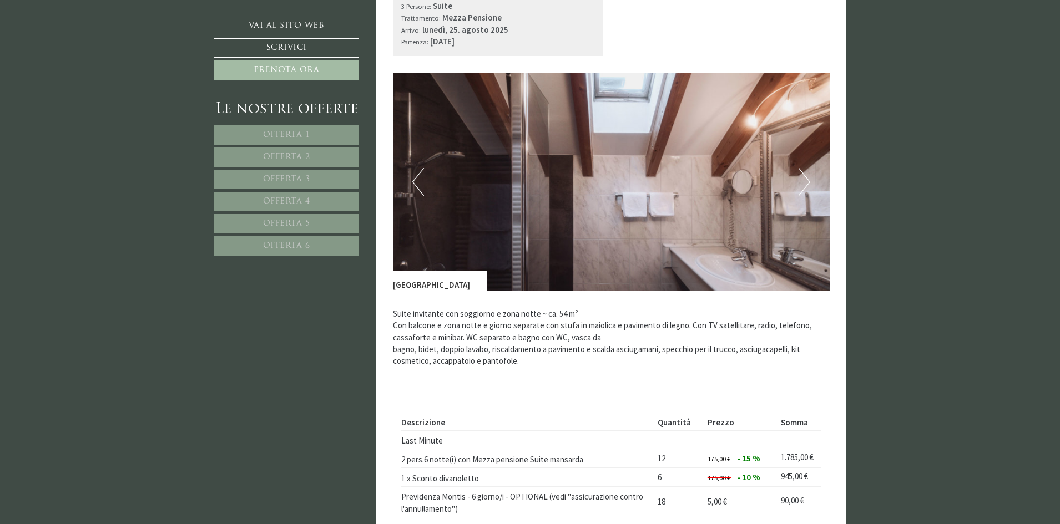
click at [807, 180] on button "Next" at bounding box center [805, 182] width 12 height 28
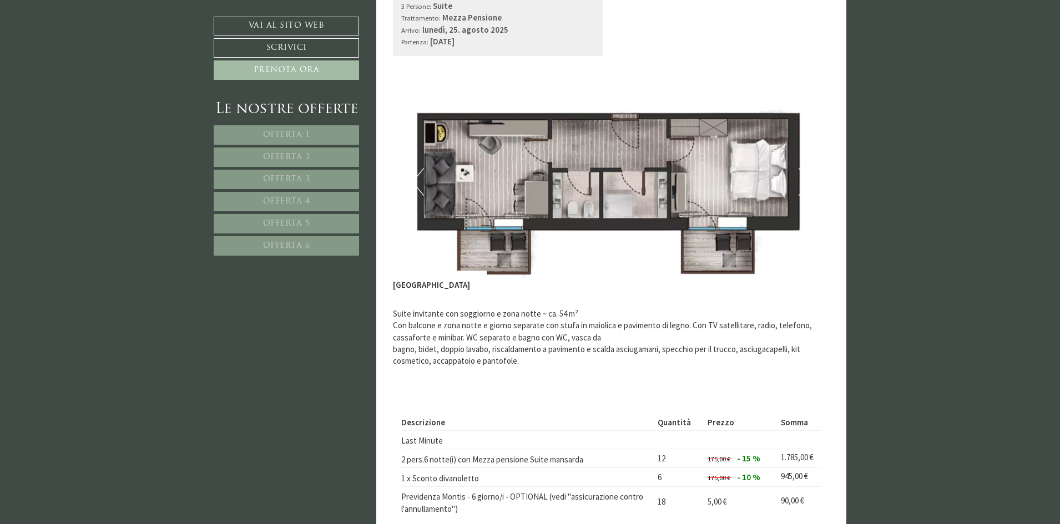
click at [809, 173] on button "Next" at bounding box center [805, 182] width 12 height 28
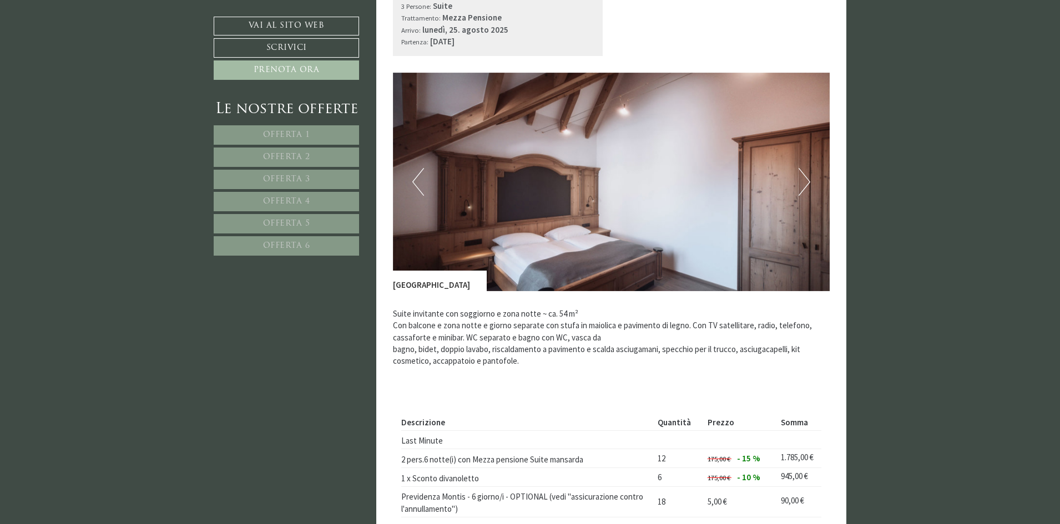
click at [805, 186] on button "Next" at bounding box center [805, 182] width 12 height 28
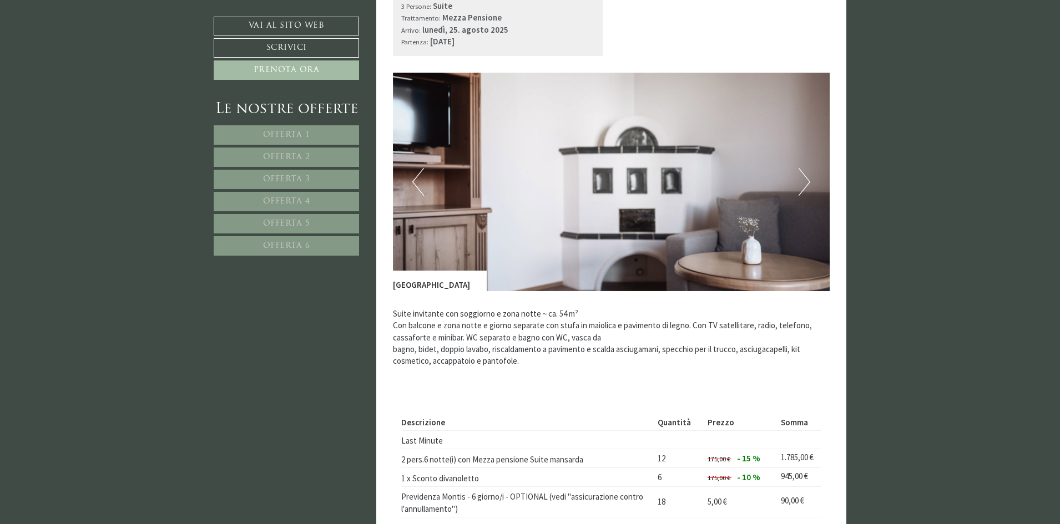
click at [805, 186] on button "Next" at bounding box center [805, 182] width 12 height 28
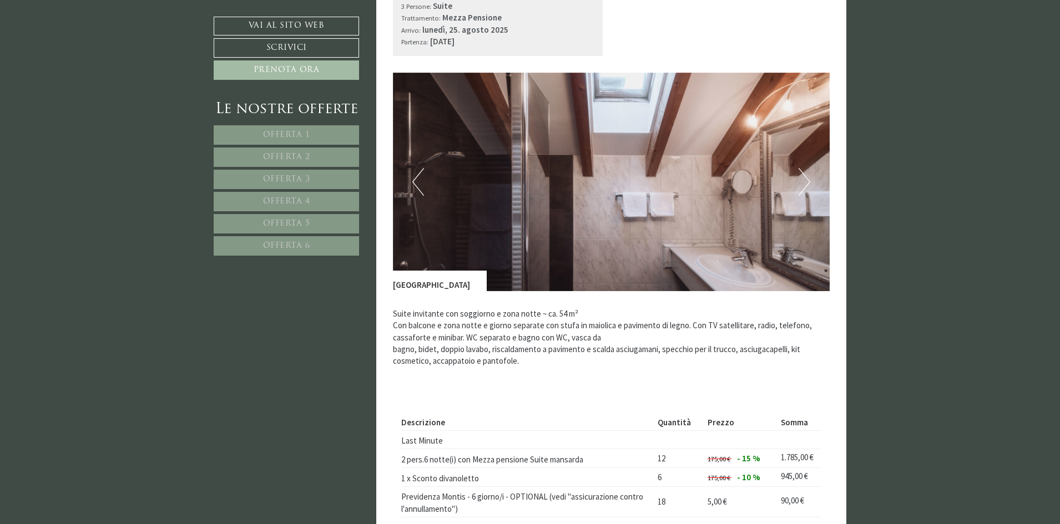
click at [805, 186] on button "Next" at bounding box center [805, 182] width 12 height 28
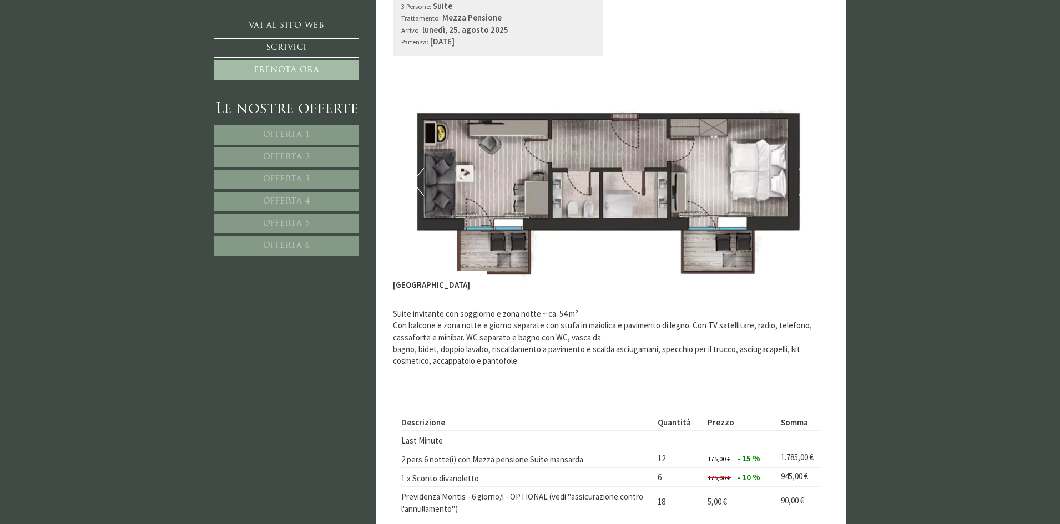
click at [805, 186] on button "Next" at bounding box center [805, 182] width 12 height 28
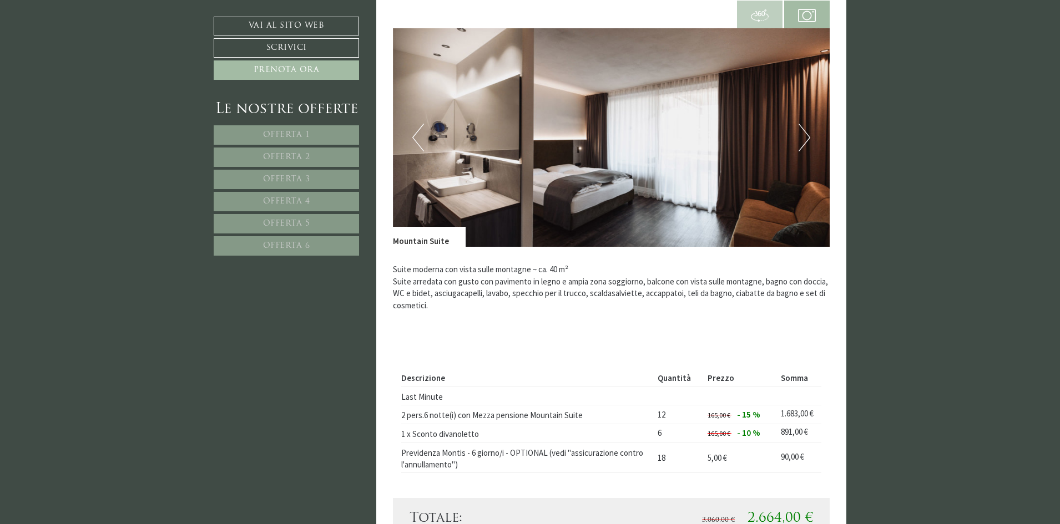
scroll to position [3839, 0]
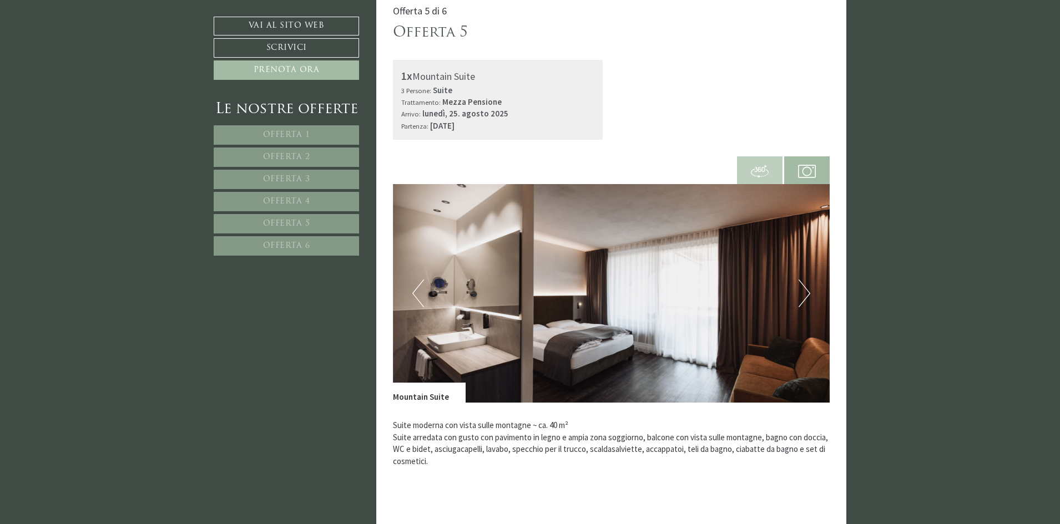
click at [800, 295] on button "Next" at bounding box center [805, 294] width 12 height 28
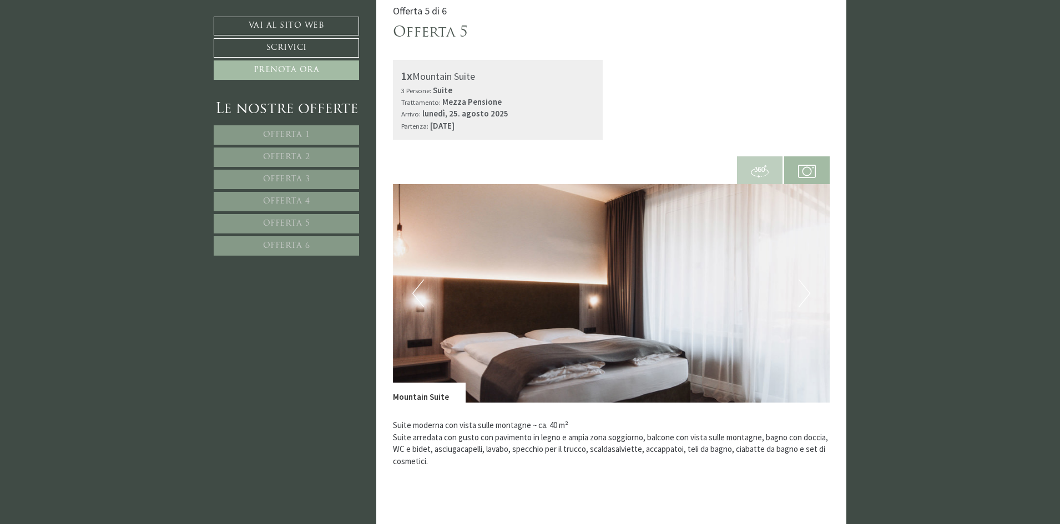
click at [800, 295] on button "Next" at bounding box center [805, 294] width 12 height 28
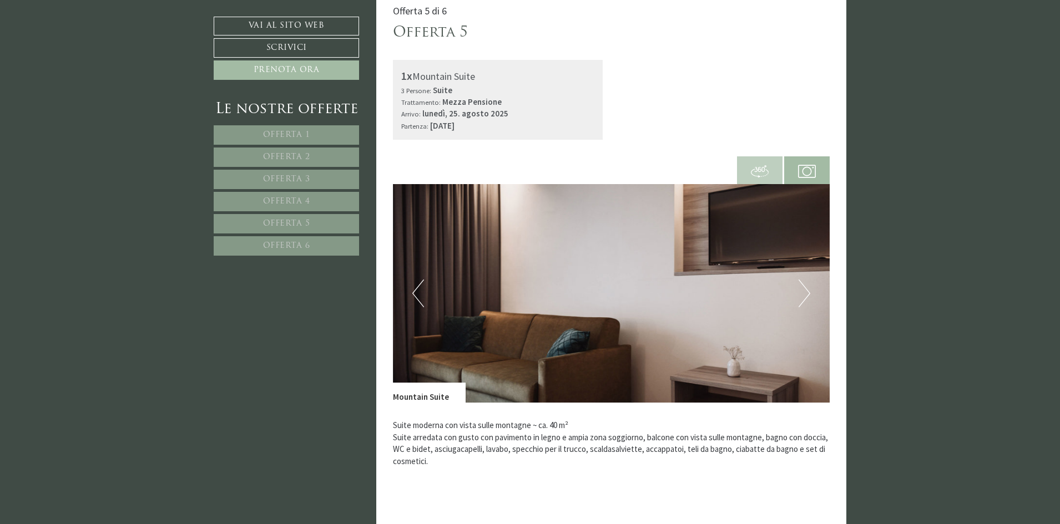
click at [798, 294] on img at bounding box center [611, 293] width 437 height 219
drag, startPoint x: 801, startPoint y: 295, endPoint x: 773, endPoint y: 215, distance: 84.1
click at [800, 295] on button "Next" at bounding box center [805, 294] width 12 height 28
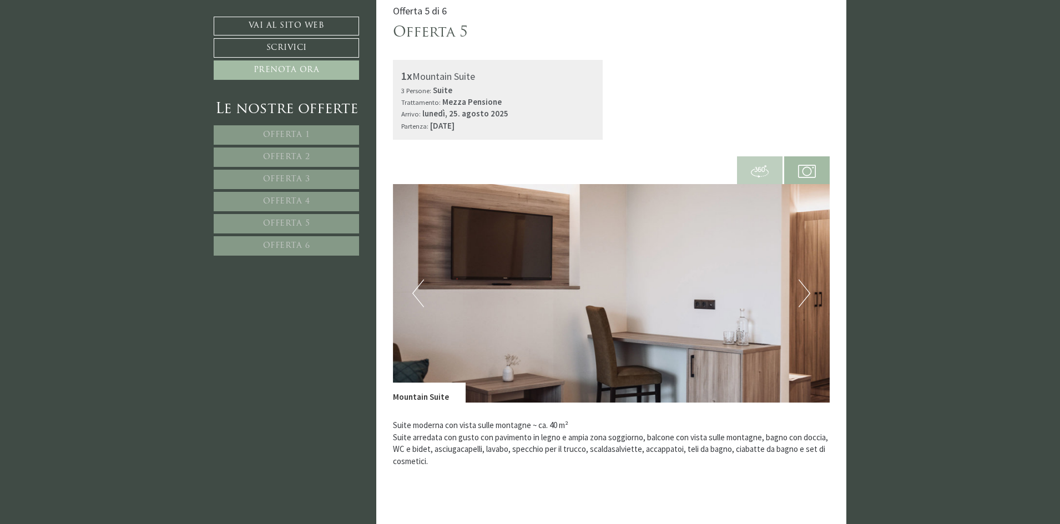
click at [764, 170] on img at bounding box center [760, 172] width 18 height 18
